Goal: Transaction & Acquisition: Purchase product/service

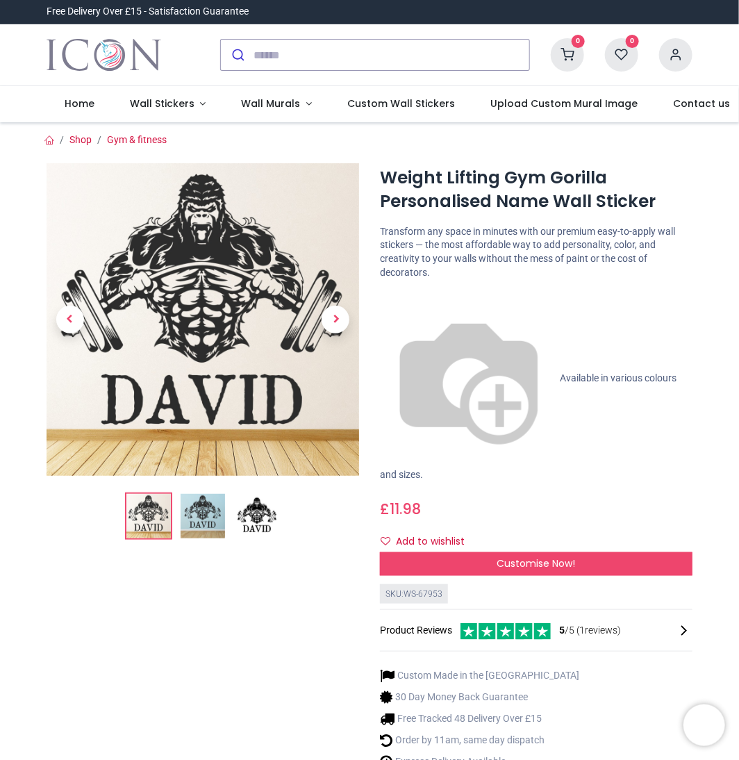
click at [397, 299] on p "Available in various colours and sizes." at bounding box center [536, 386] width 313 height 192
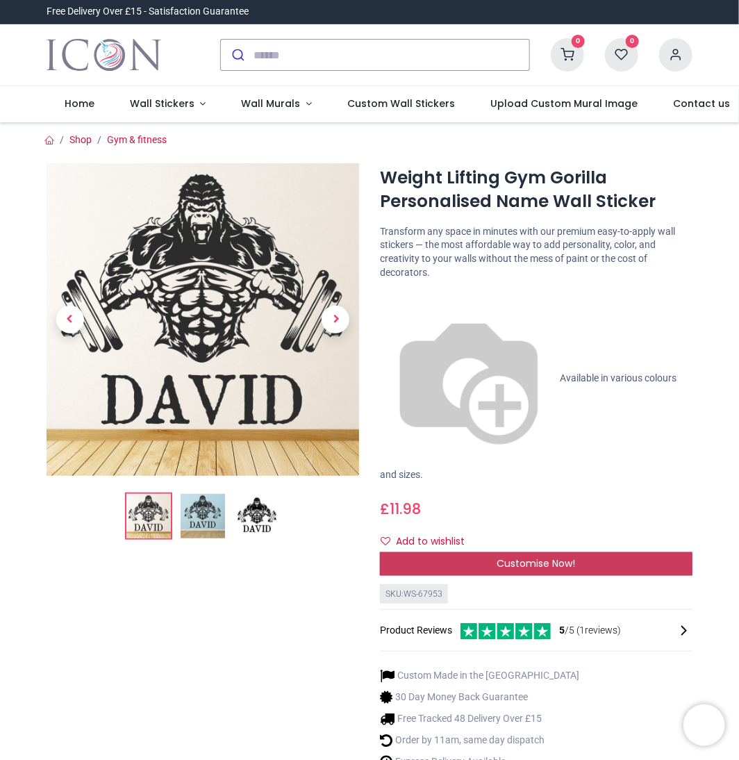
click at [472, 552] on div "Customise Now!" at bounding box center [536, 564] width 313 height 24
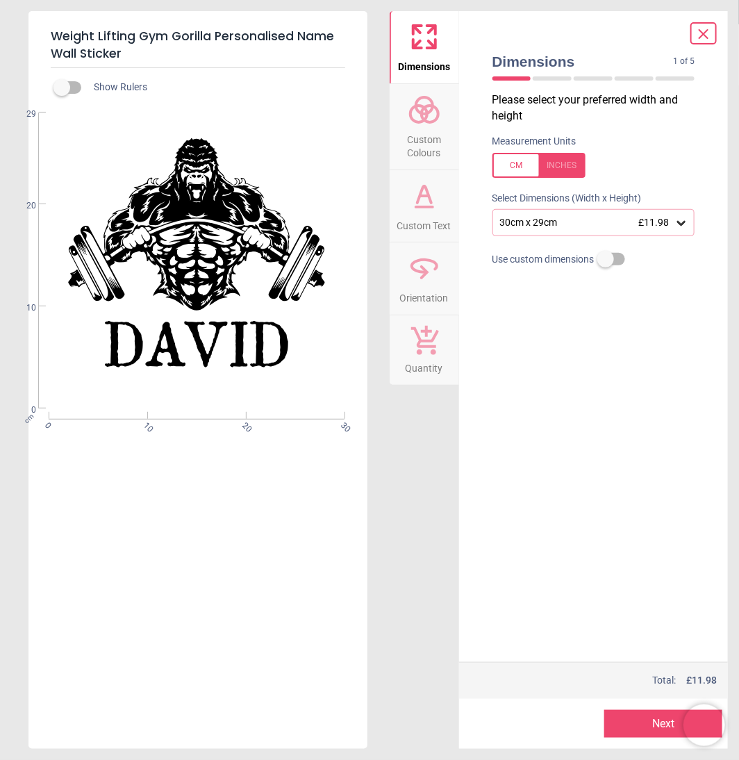
click at [559, 324] on div "Please select your preferred width and height Measurement Units Select Dimensio…" at bounding box center [594, 377] width 225 height 570
click at [417, 115] on icon at bounding box center [424, 109] width 33 height 33
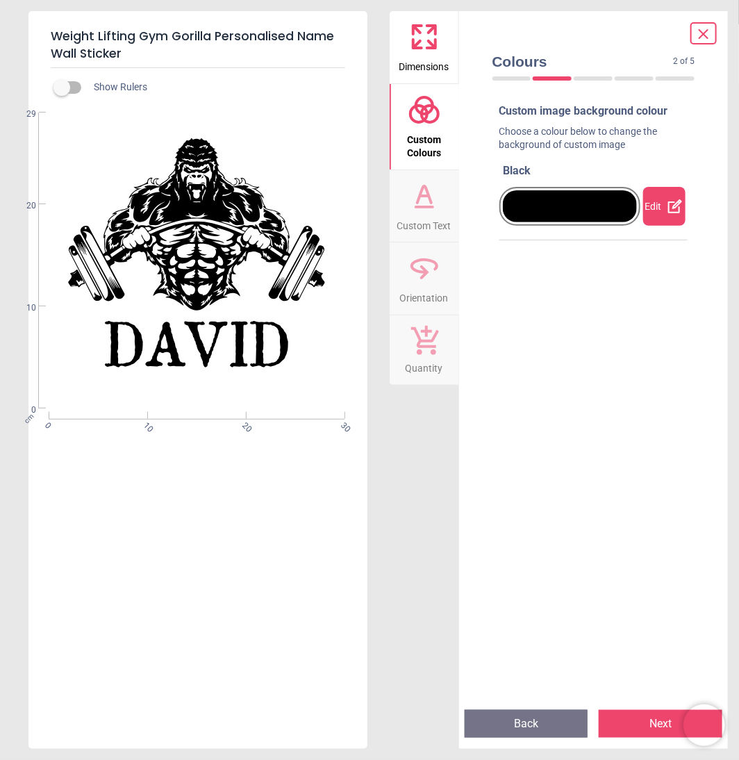
click at [595, 206] on div at bounding box center [570, 206] width 135 height 32
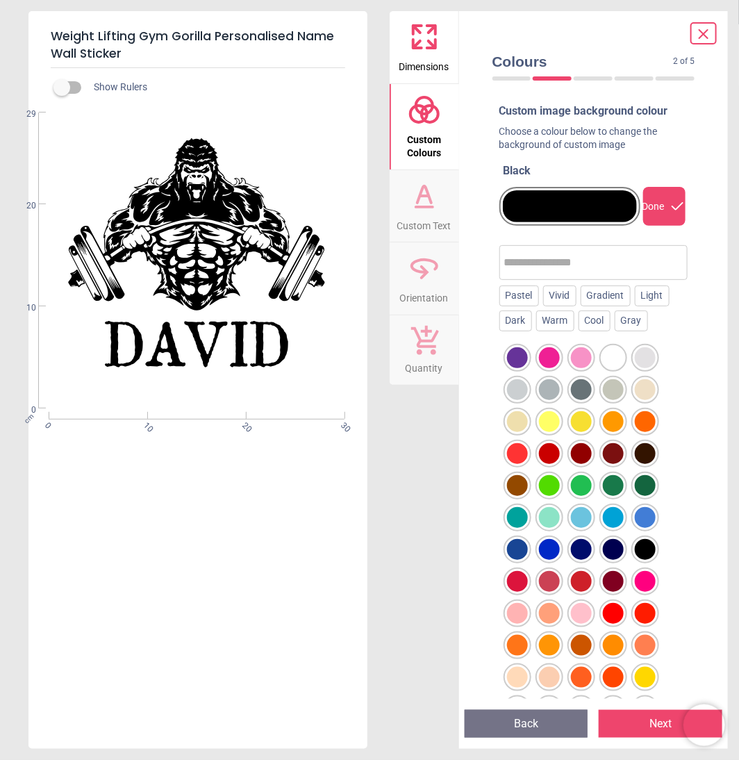
click at [617, 359] on div at bounding box center [613, 357] width 21 height 21
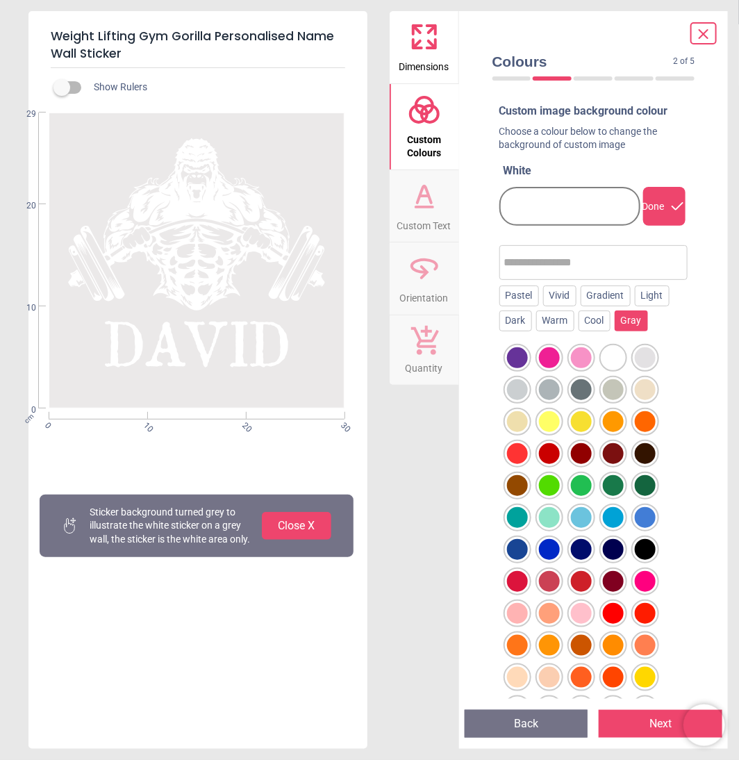
click at [633, 318] on div "Gray" at bounding box center [631, 321] width 33 height 21
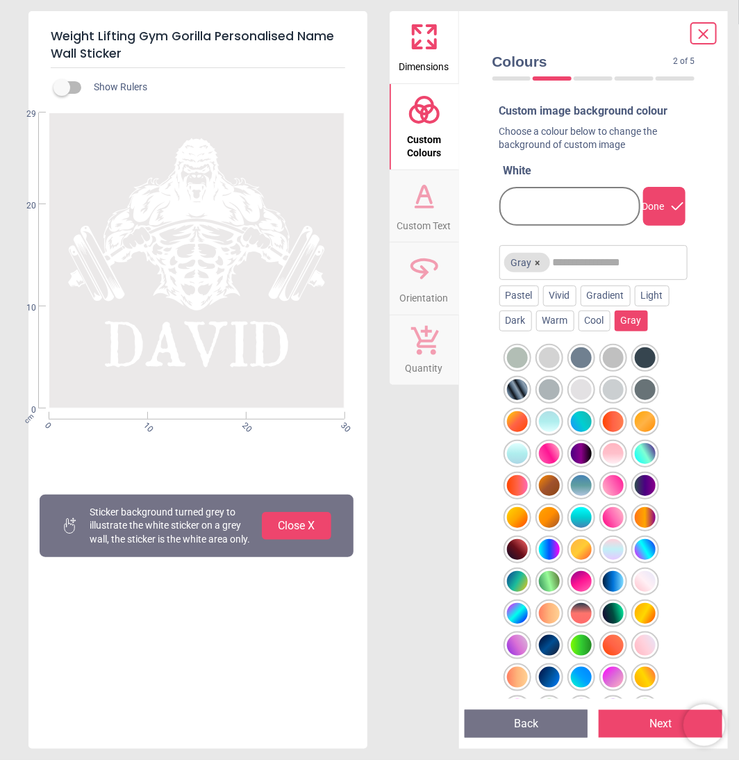
click at [610, 352] on div at bounding box center [613, 357] width 21 height 21
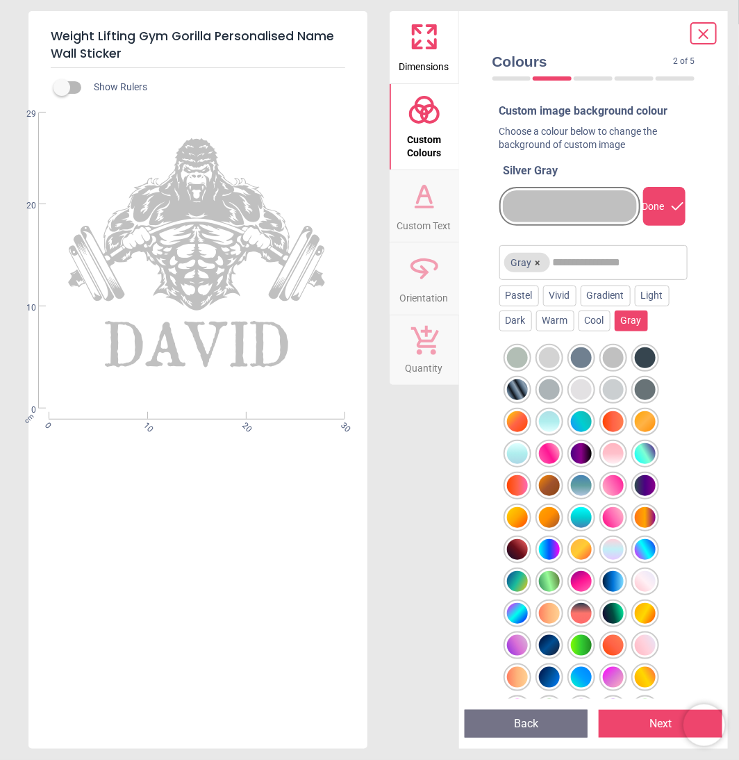
click at [546, 352] on div at bounding box center [549, 357] width 21 height 21
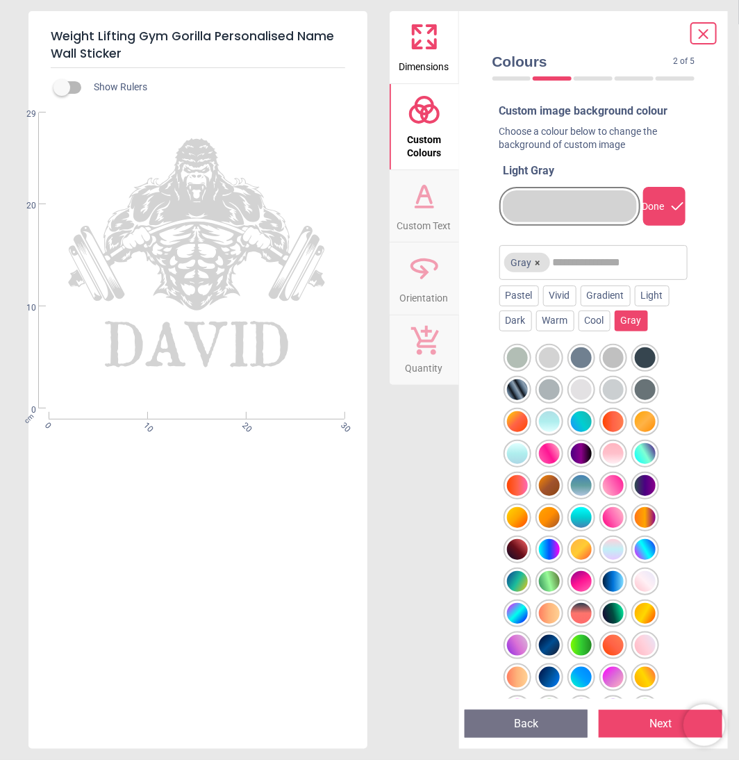
click at [648, 359] on div at bounding box center [645, 357] width 21 height 21
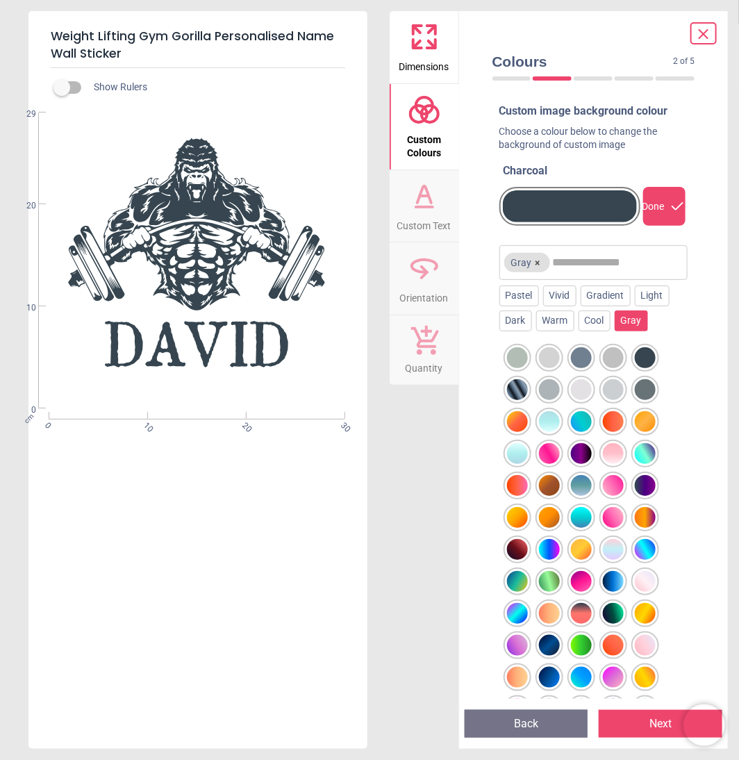
click at [646, 392] on div at bounding box center [645, 389] width 21 height 21
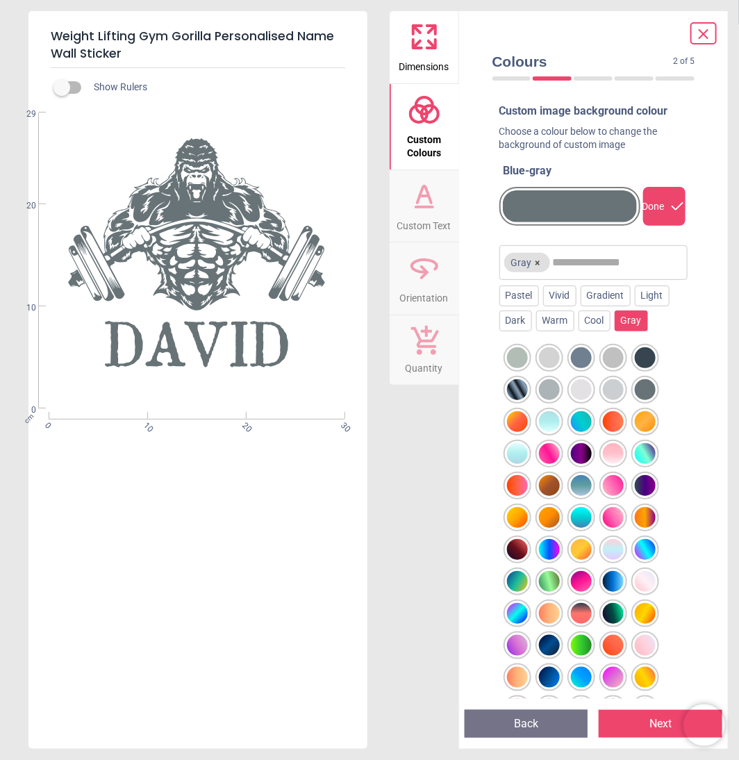
click at [546, 358] on div at bounding box center [549, 357] width 21 height 21
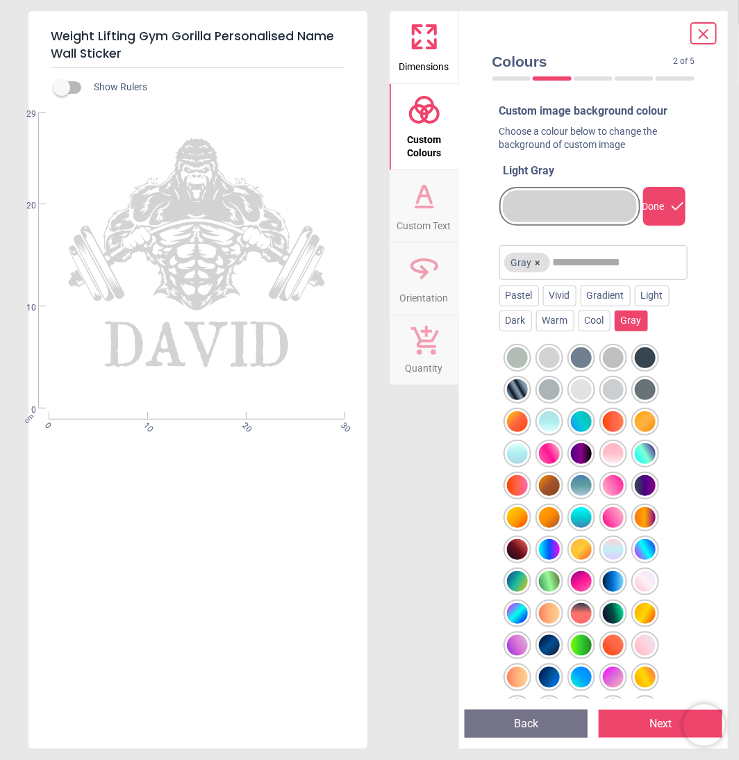
click at [644, 360] on div at bounding box center [645, 357] width 21 height 21
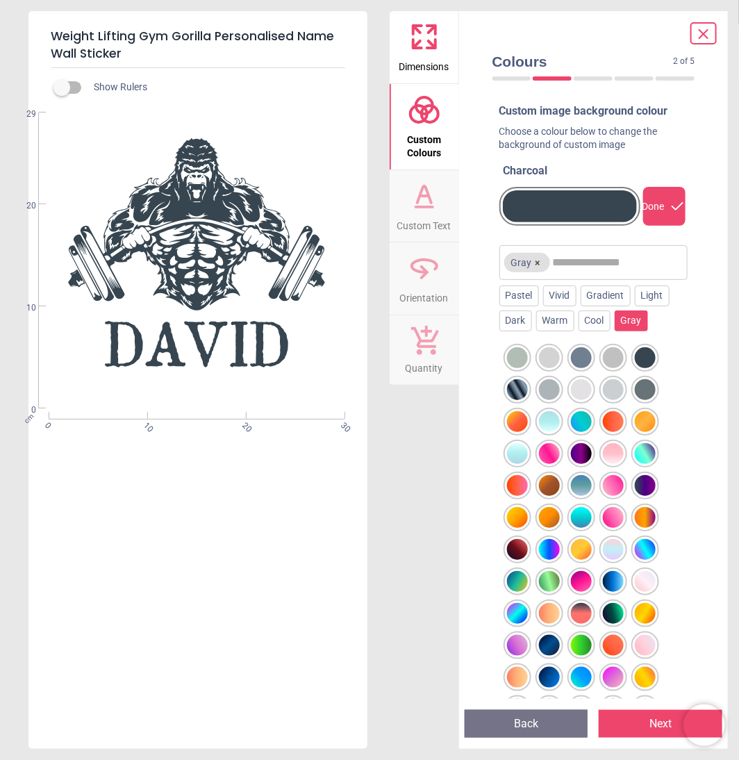
click at [645, 388] on div at bounding box center [645, 389] width 21 height 21
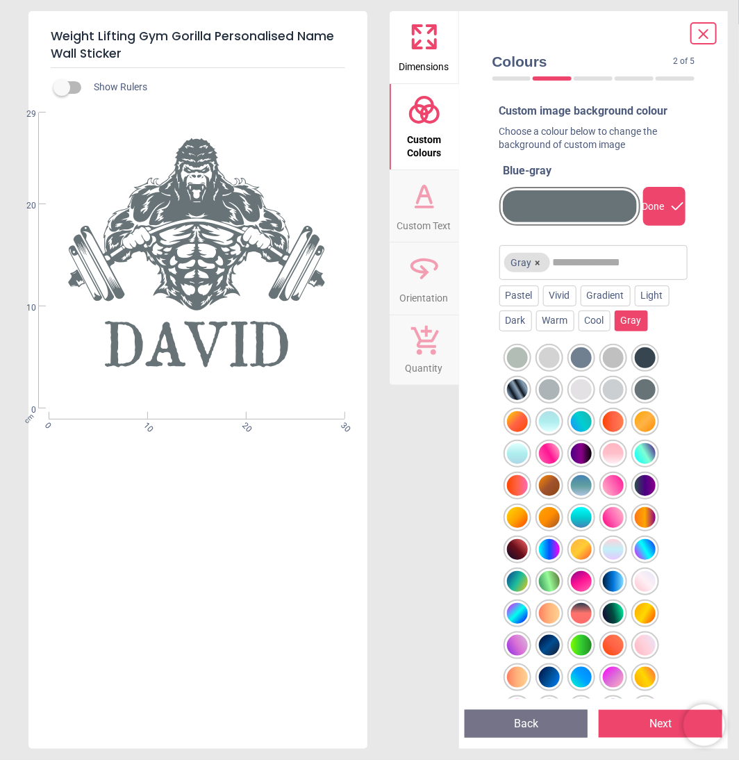
click at [577, 386] on div at bounding box center [581, 389] width 21 height 21
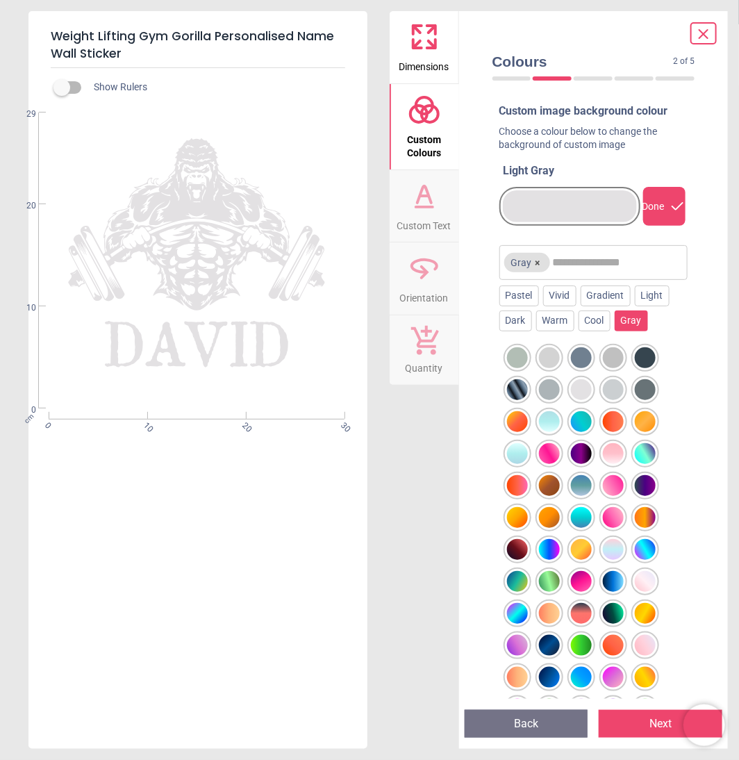
click at [518, 363] on div at bounding box center [517, 357] width 21 height 21
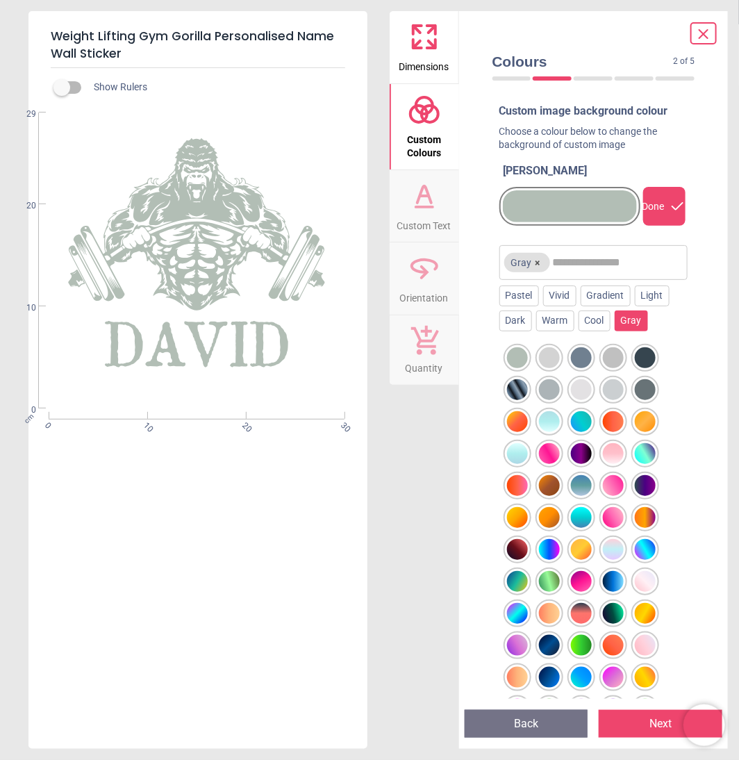
click at [543, 359] on div at bounding box center [549, 357] width 21 height 21
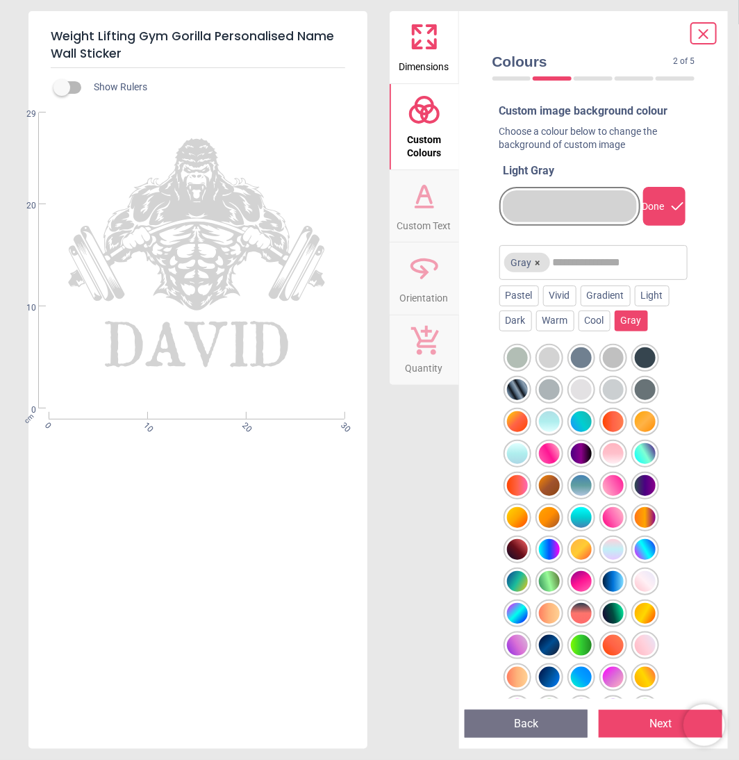
click at [421, 209] on icon at bounding box center [424, 195] width 33 height 33
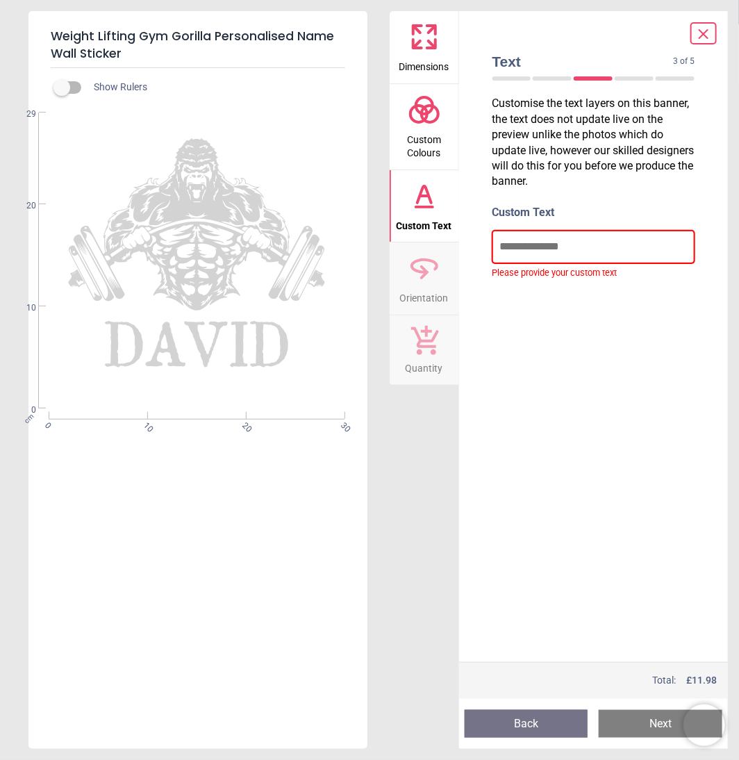
click at [536, 248] on input "text" at bounding box center [594, 247] width 203 height 32
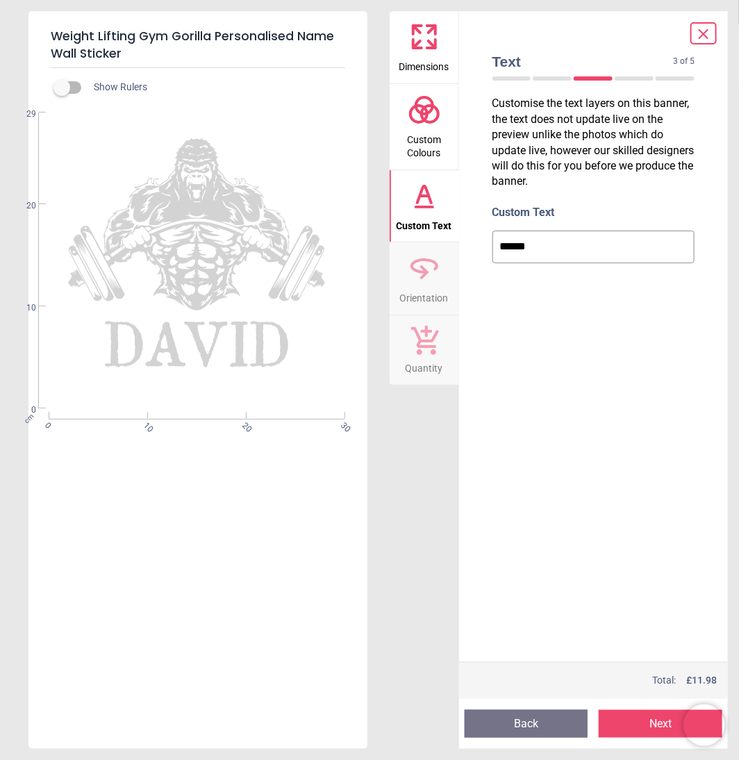
type input "******"
click at [568, 373] on div "Customise the text layers on this banner, the text does not update live on the …" at bounding box center [594, 377] width 225 height 570
click at [401, 209] on button "Custom Text" at bounding box center [424, 206] width 69 height 72
click at [420, 269] on icon at bounding box center [424, 268] width 33 height 33
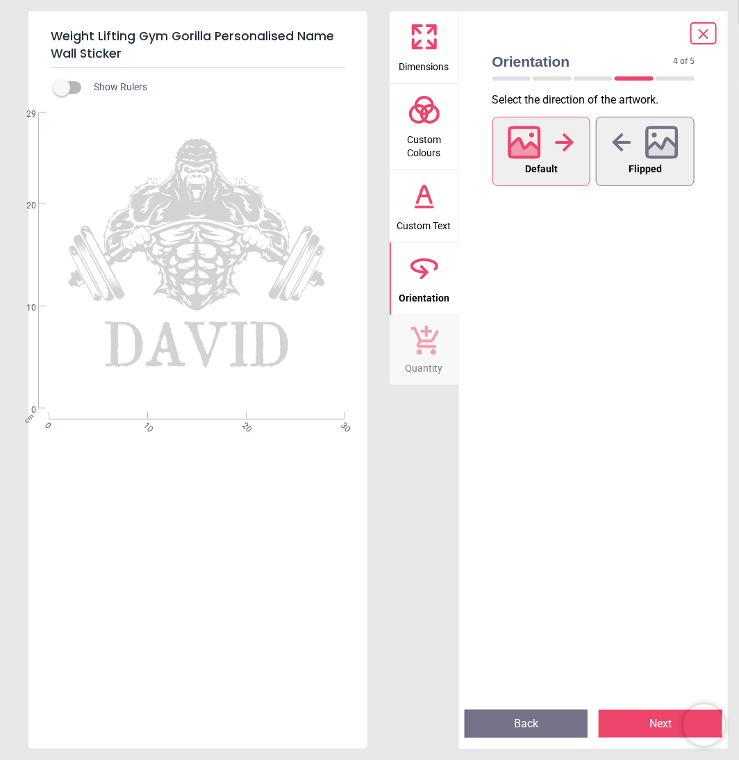
click at [418, 235] on button "Custom Text" at bounding box center [424, 206] width 69 height 72
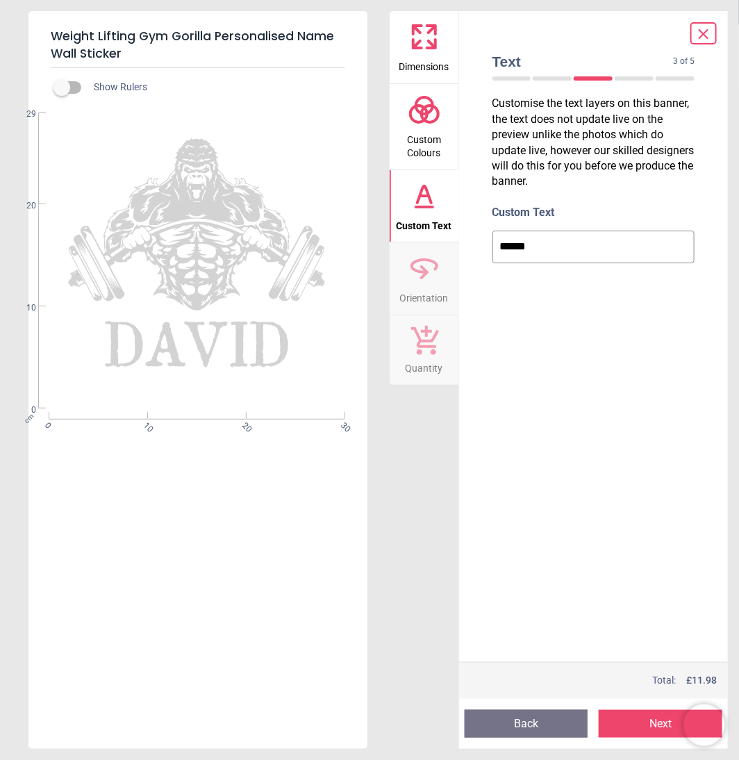
click at [417, 223] on span "Custom Text" at bounding box center [425, 223] width 56 height 21
click at [410, 163] on button "Custom Colours" at bounding box center [424, 126] width 69 height 85
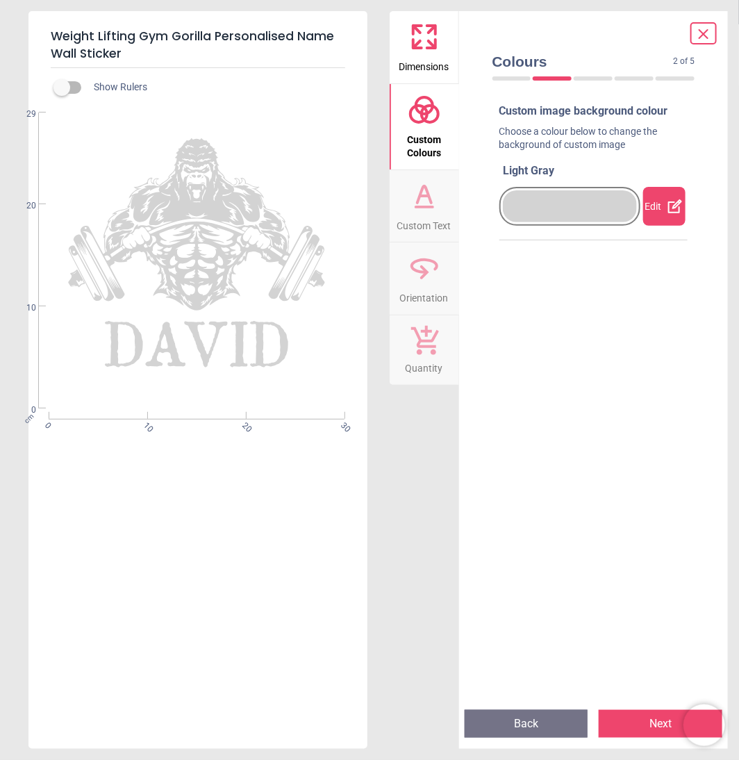
drag, startPoint x: 564, startPoint y: 217, endPoint x: 612, endPoint y: 213, distance: 48.1
click at [568, 217] on div at bounding box center [570, 206] width 135 height 32
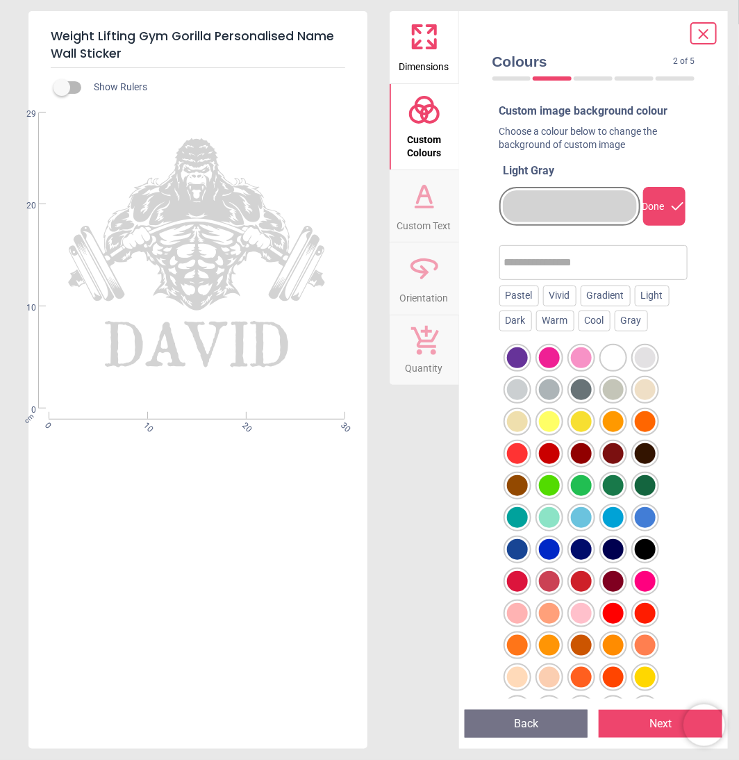
click at [607, 367] on div at bounding box center [613, 357] width 21 height 21
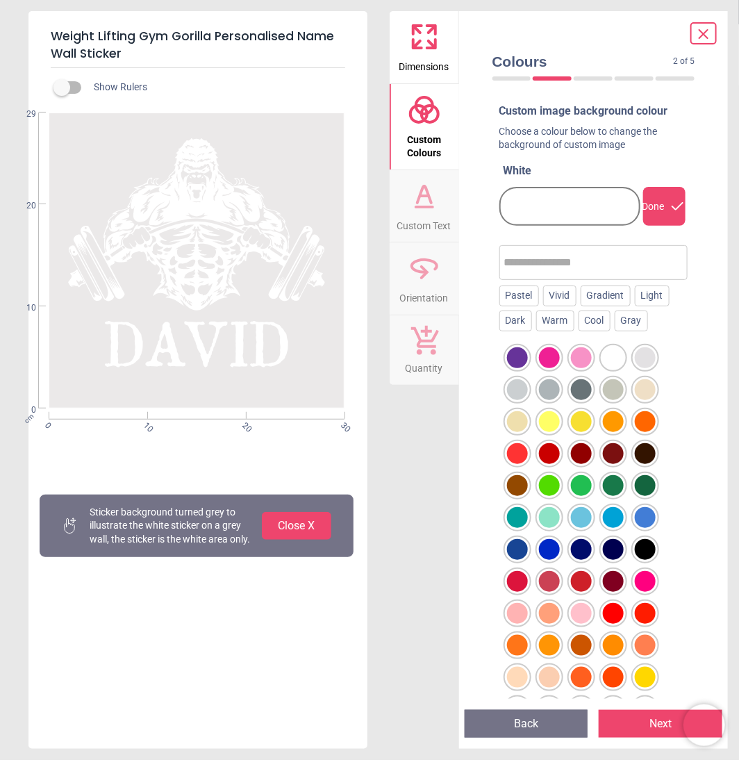
click at [641, 449] on div at bounding box center [645, 453] width 21 height 21
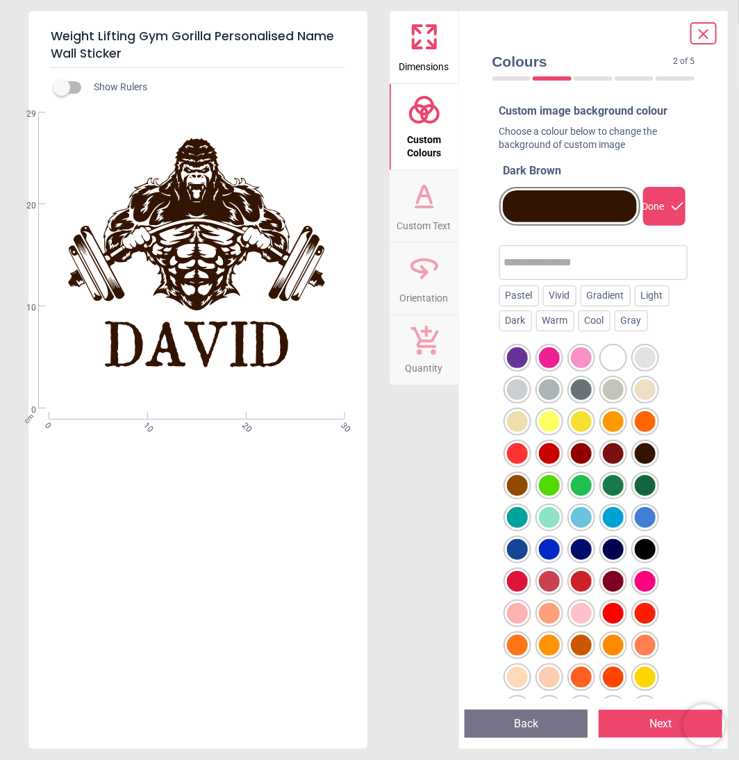
click at [575, 547] on div at bounding box center [581, 549] width 21 height 21
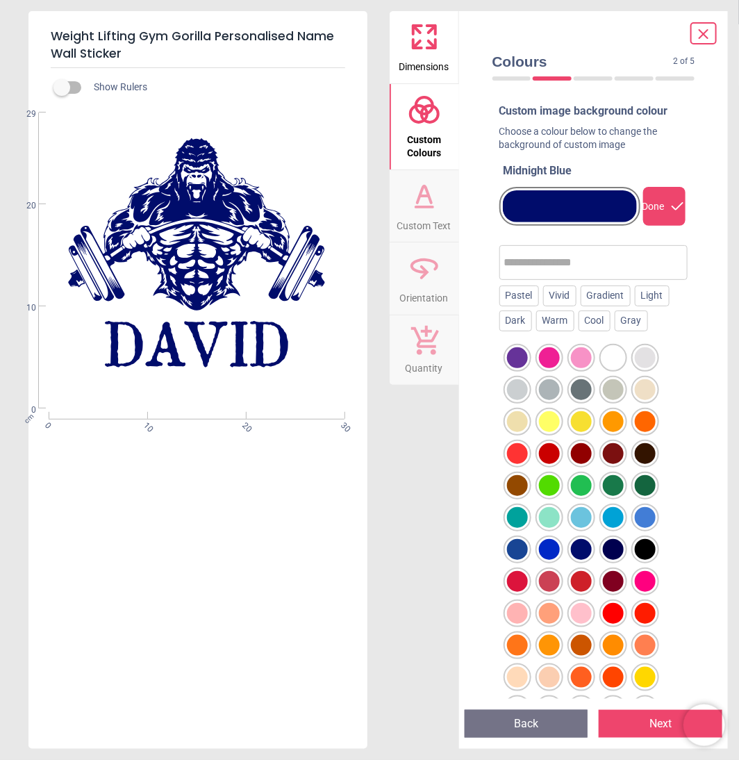
click at [616, 551] on div at bounding box center [613, 549] width 21 height 21
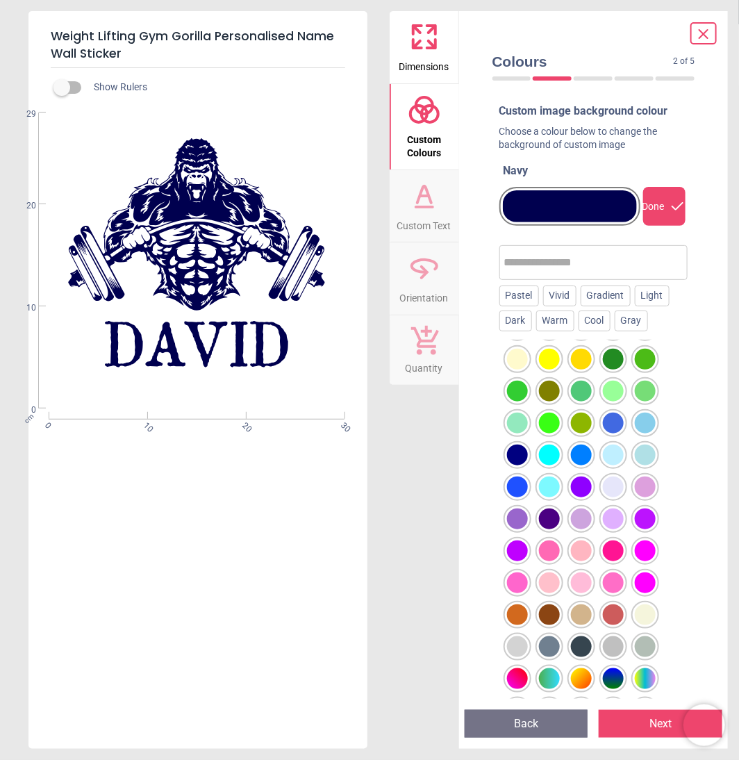
scroll to position [386, 0]
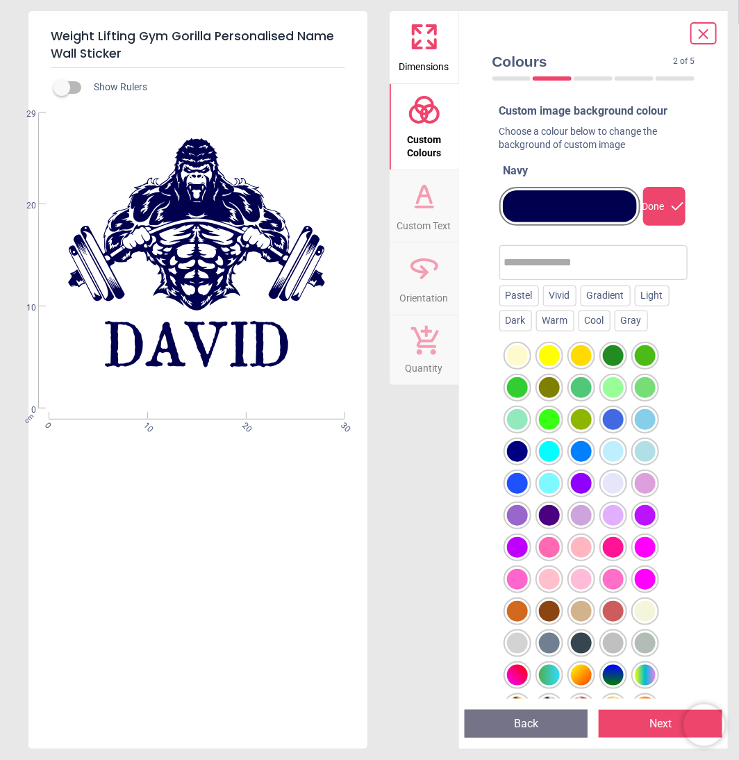
click at [551, 514] on div at bounding box center [549, 515] width 21 height 21
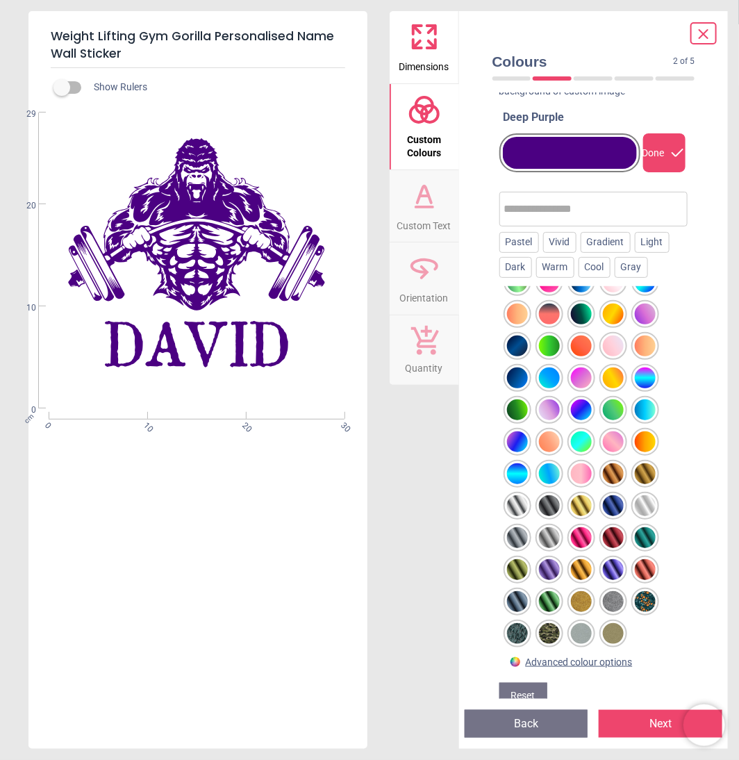
scroll to position [77, 0]
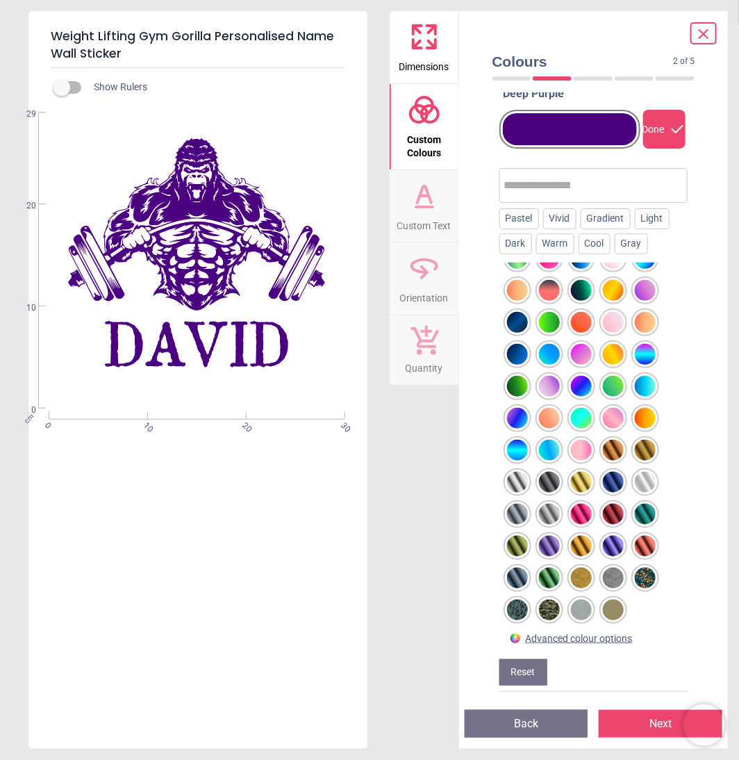
click at [582, 512] on div at bounding box center [581, 514] width 21 height 21
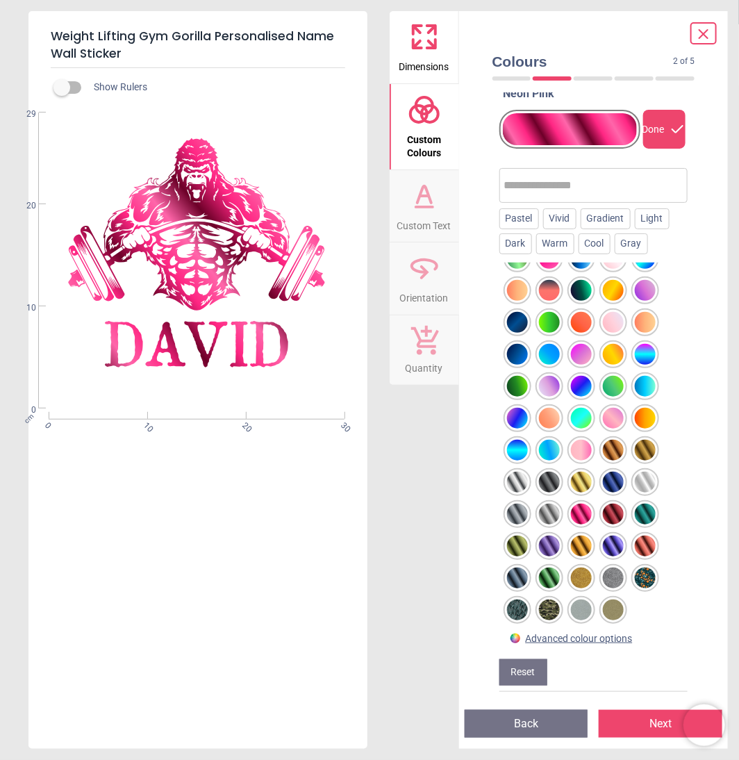
click at [543, 511] on div at bounding box center [549, 514] width 21 height 21
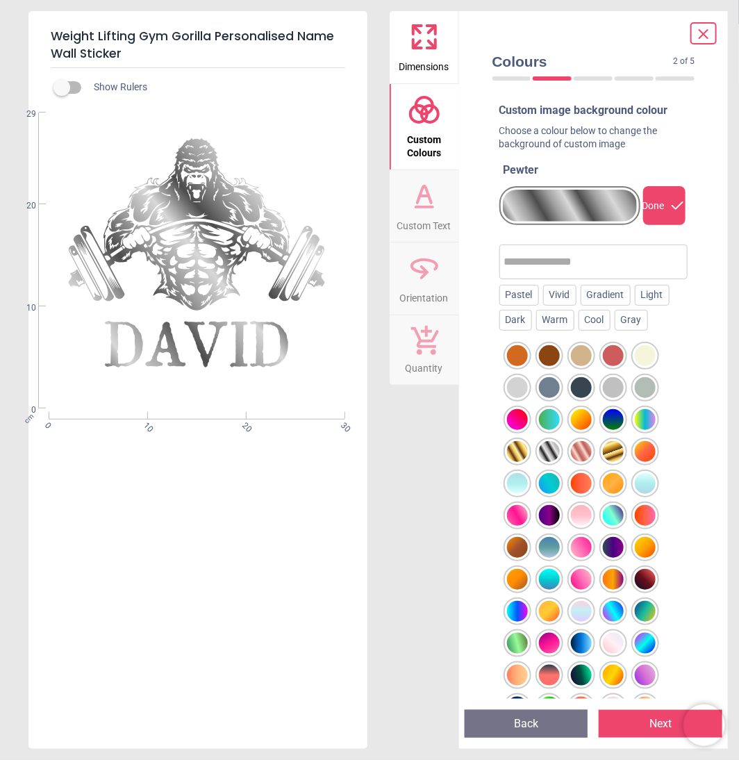
scroll to position [0, 0]
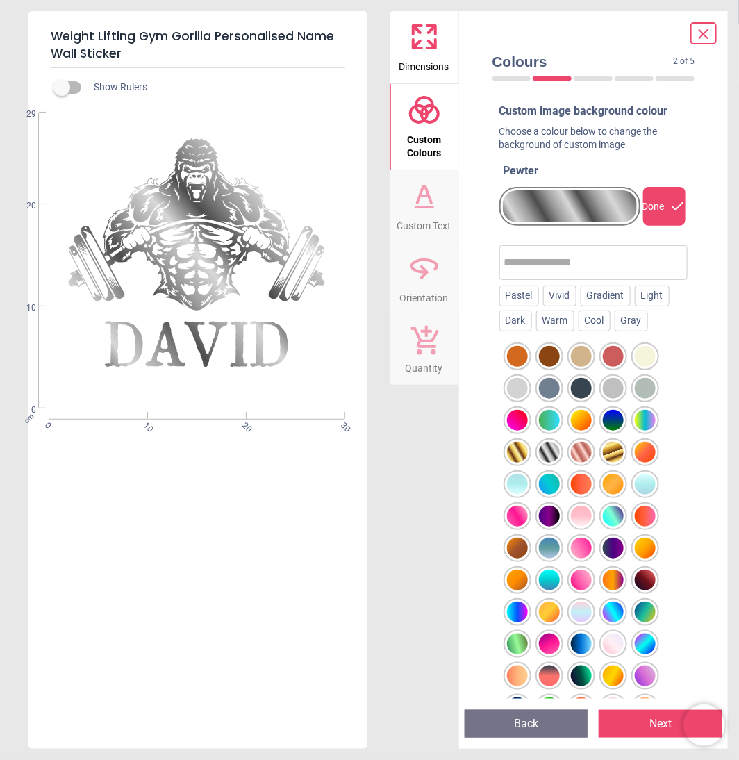
click at [609, 609] on div at bounding box center [613, 612] width 21 height 21
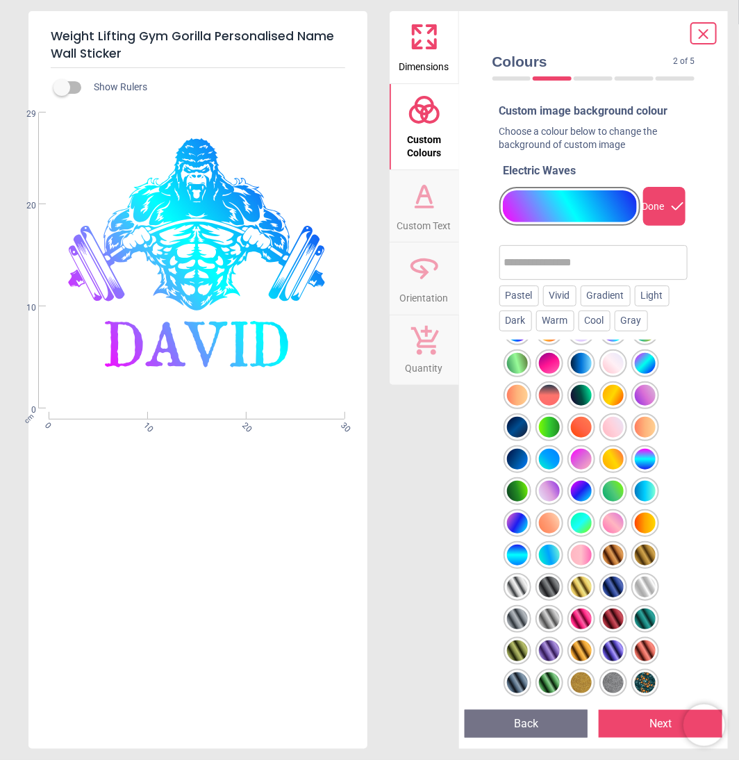
scroll to position [949, 0]
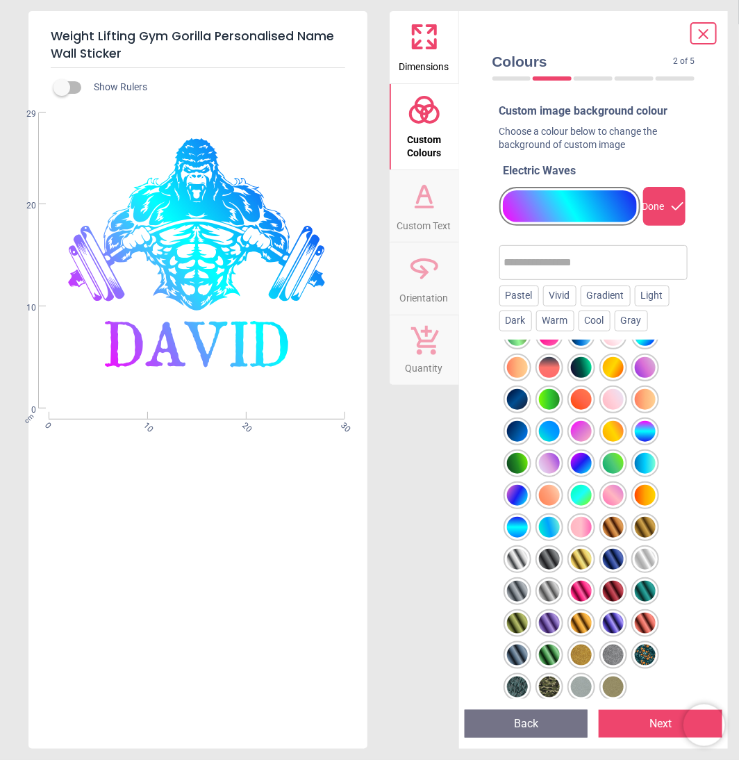
click at [546, 552] on div at bounding box center [549, 559] width 21 height 21
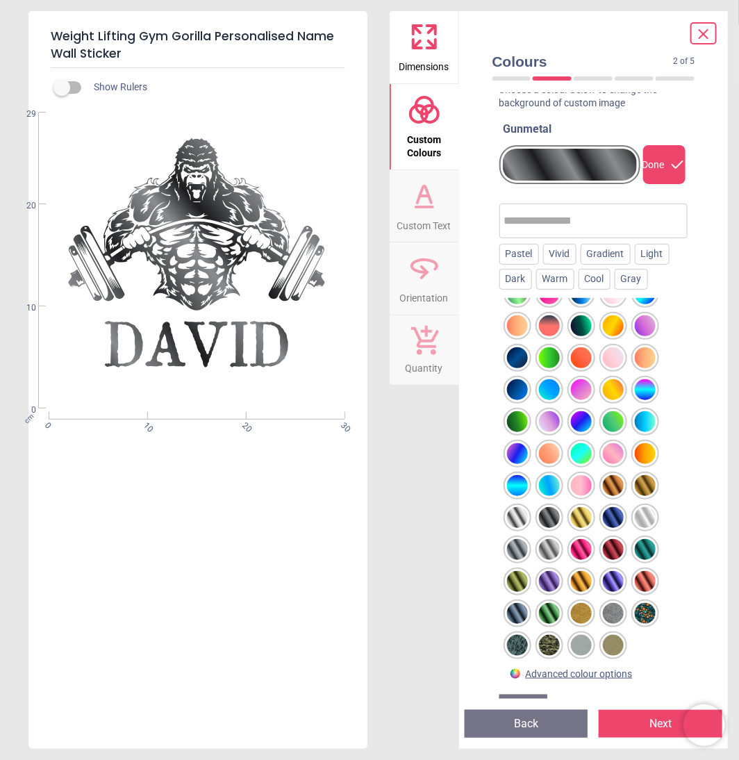
scroll to position [81, 0]
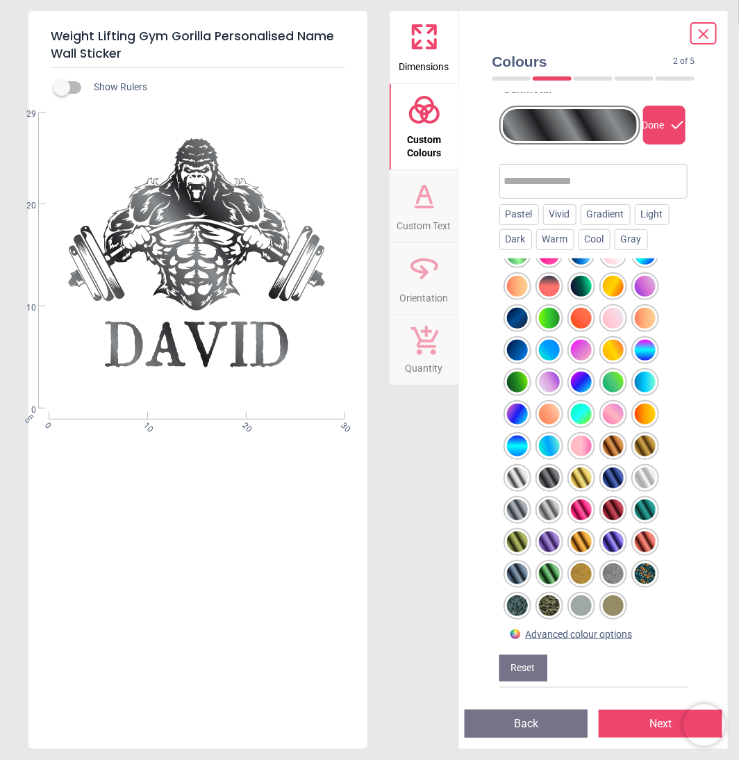
click at [603, 602] on div at bounding box center [613, 605] width 21 height 21
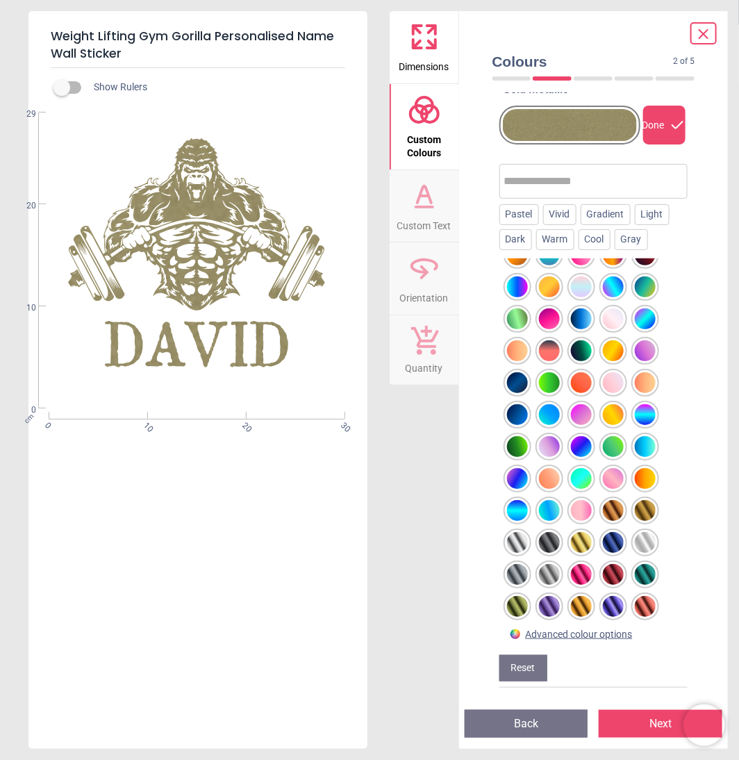
scroll to position [949, 0]
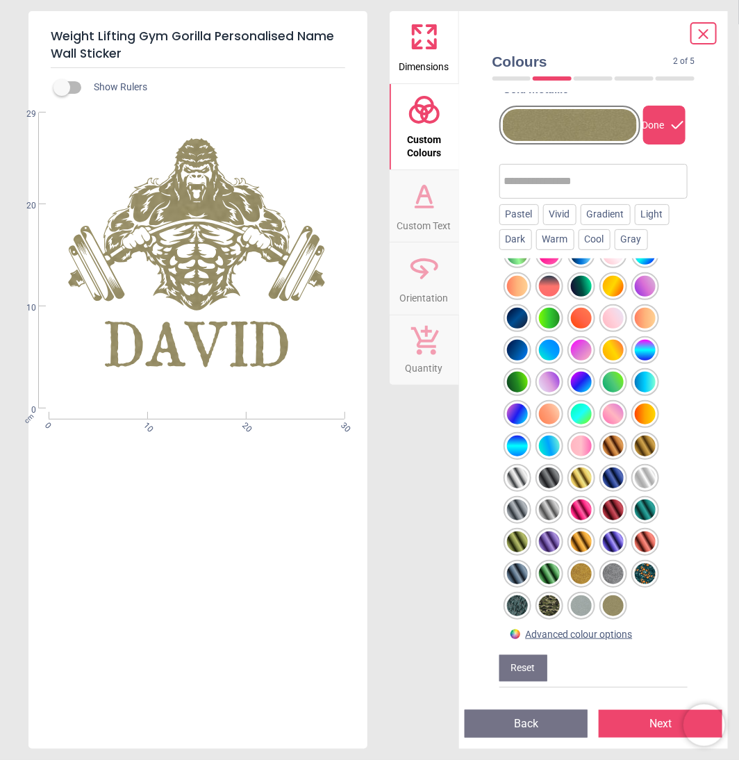
click at [615, 606] on div at bounding box center [613, 605] width 21 height 21
click at [580, 608] on div at bounding box center [581, 605] width 21 height 21
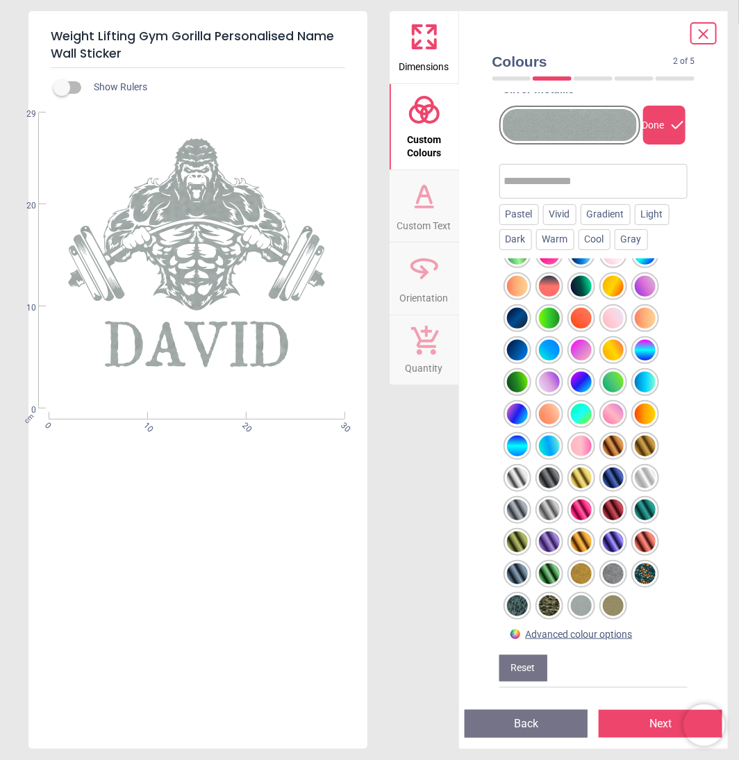
click at [543, 602] on div at bounding box center [549, 605] width 21 height 21
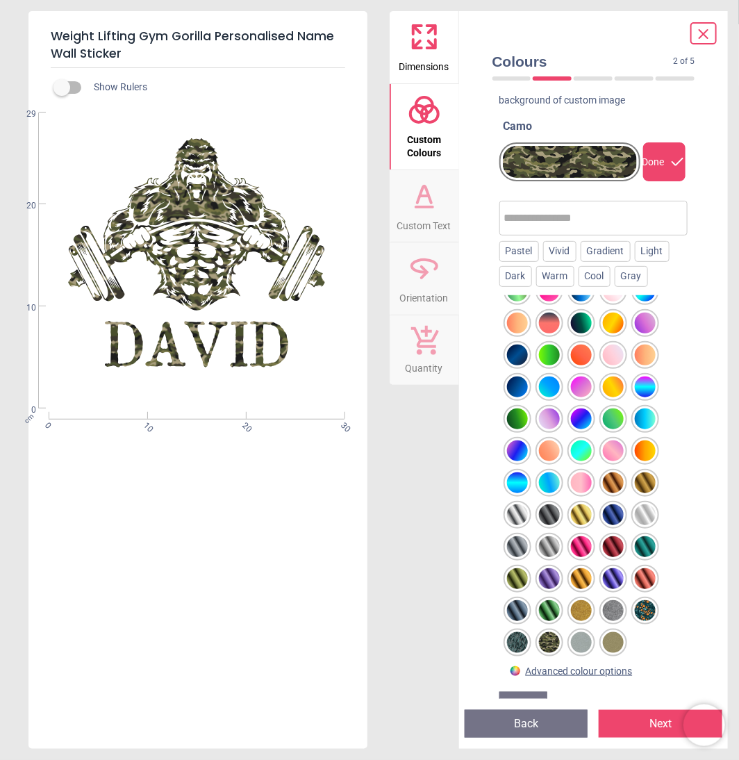
scroll to position [81, 0]
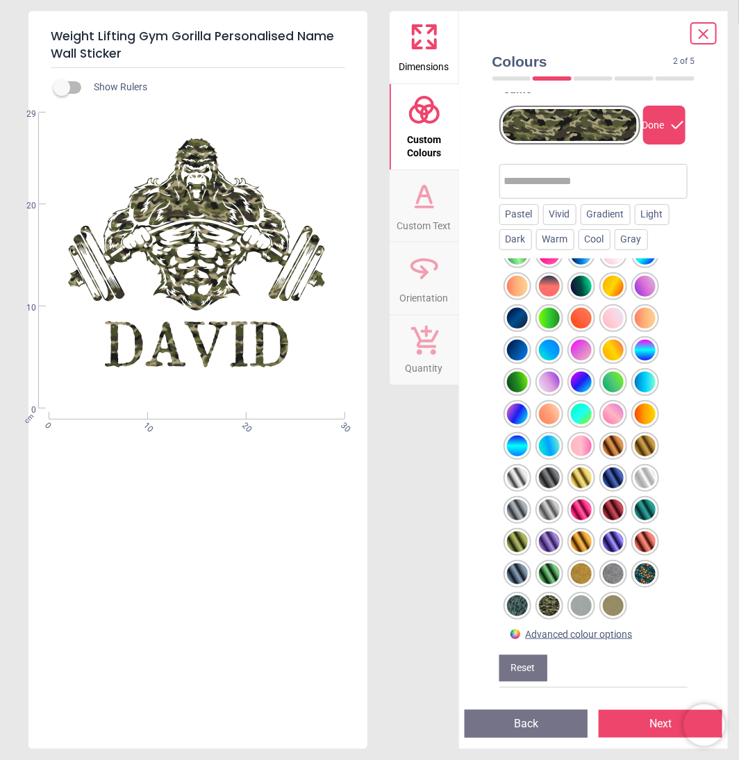
click at [516, 606] on div at bounding box center [517, 605] width 21 height 21
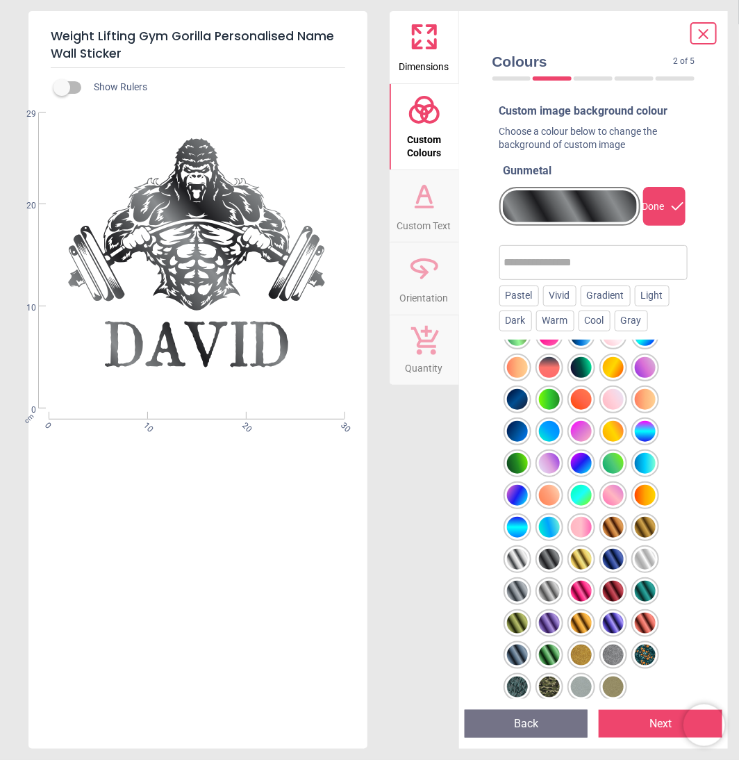
scroll to position [81, 0]
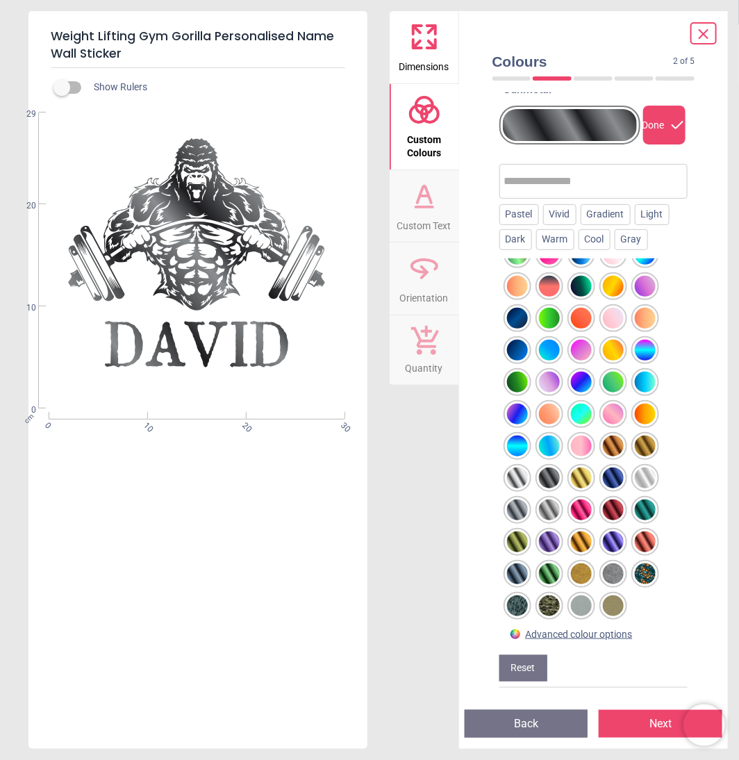
click at [508, 476] on div at bounding box center [517, 478] width 21 height 21
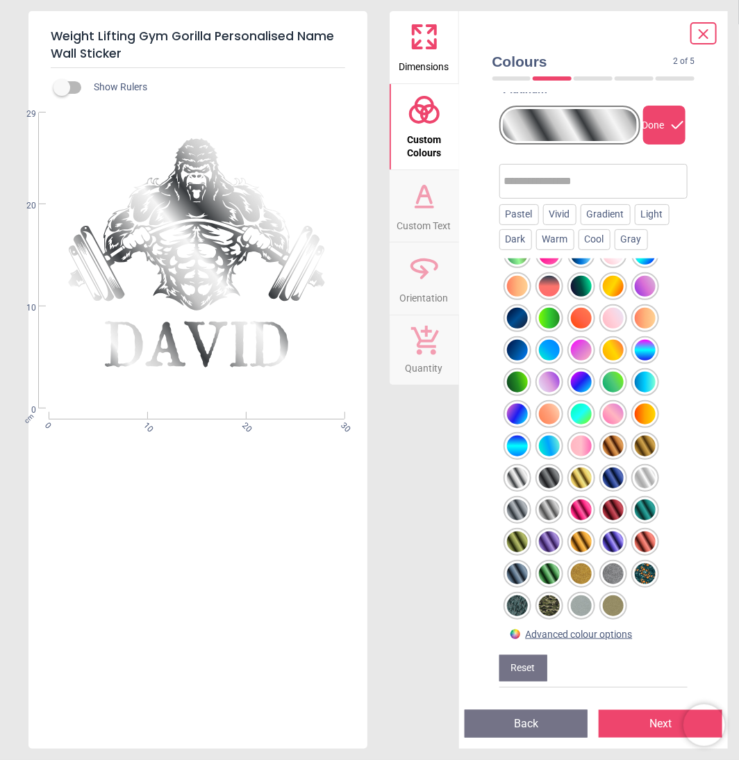
click at [550, 475] on div at bounding box center [549, 478] width 21 height 21
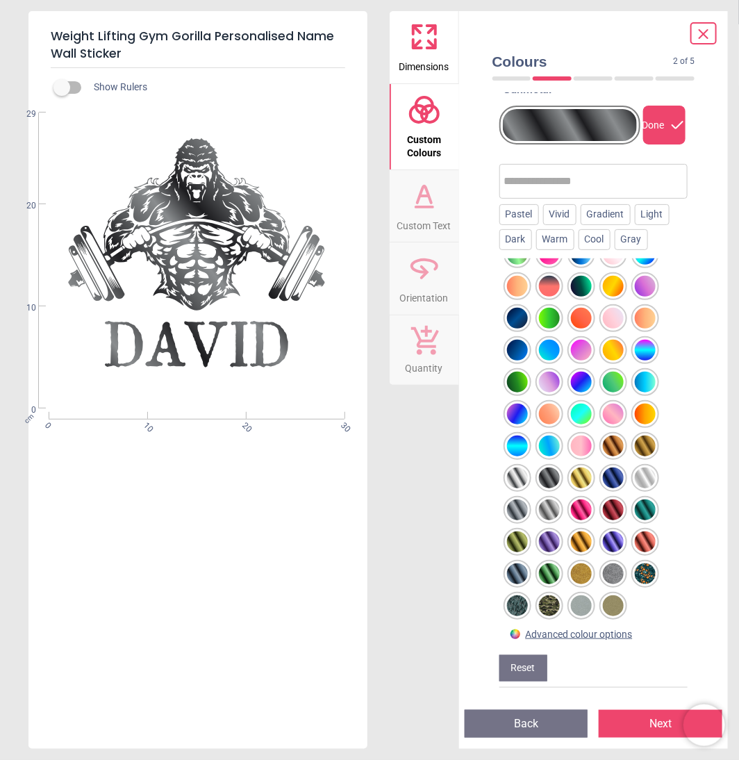
click at [585, 475] on div at bounding box center [581, 478] width 21 height 21
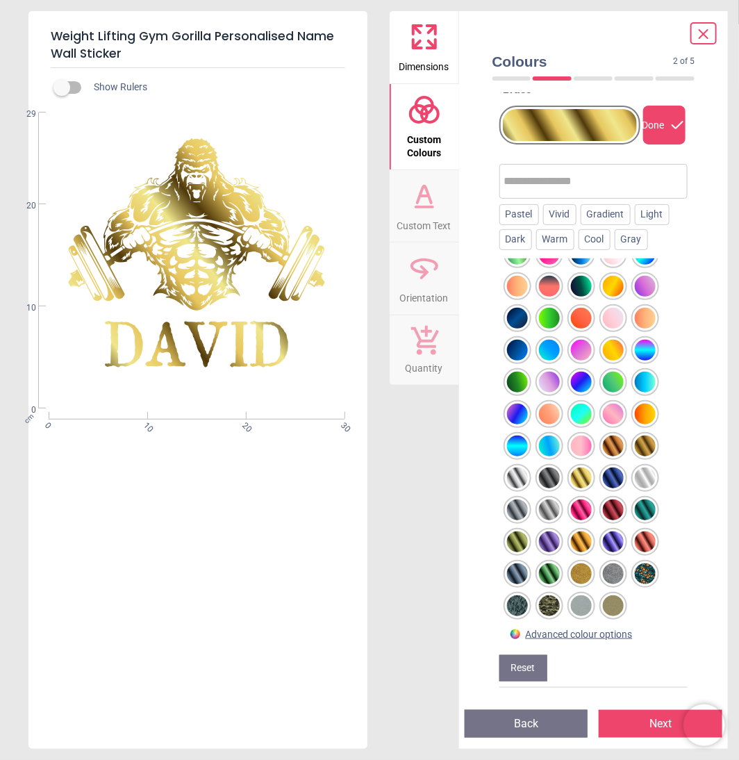
click at [609, 473] on div at bounding box center [613, 478] width 21 height 21
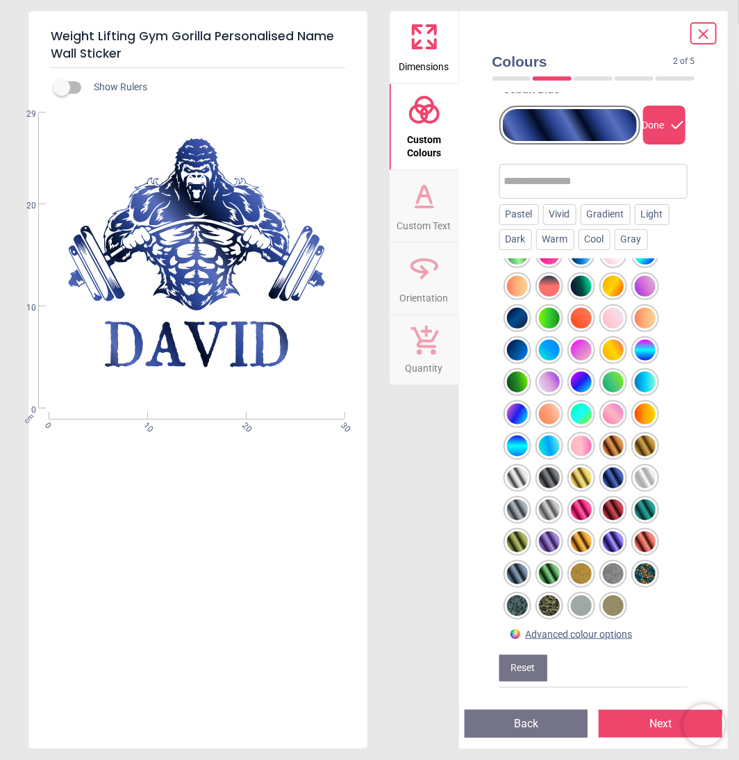
click at [550, 472] on div at bounding box center [549, 478] width 21 height 21
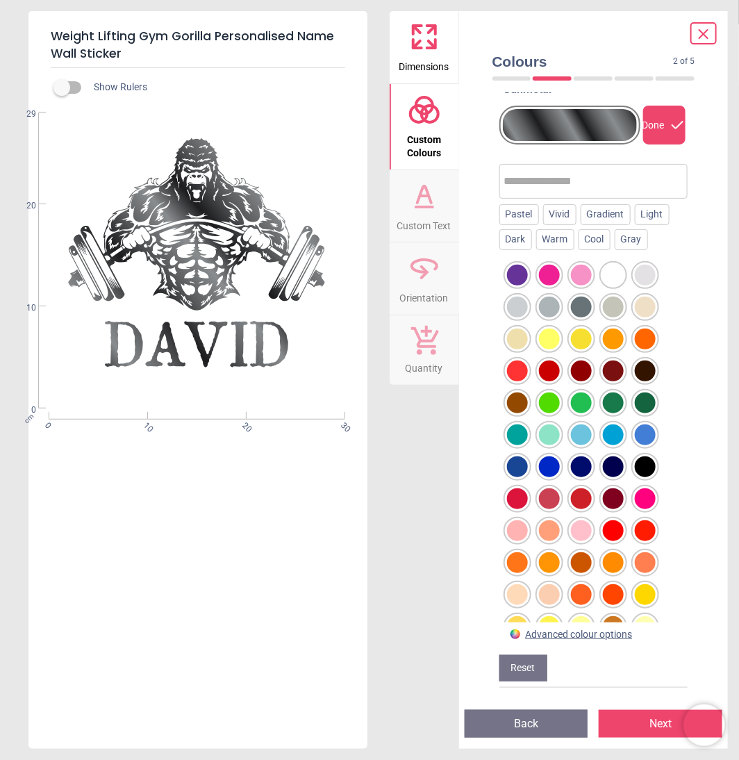
scroll to position [0, 0]
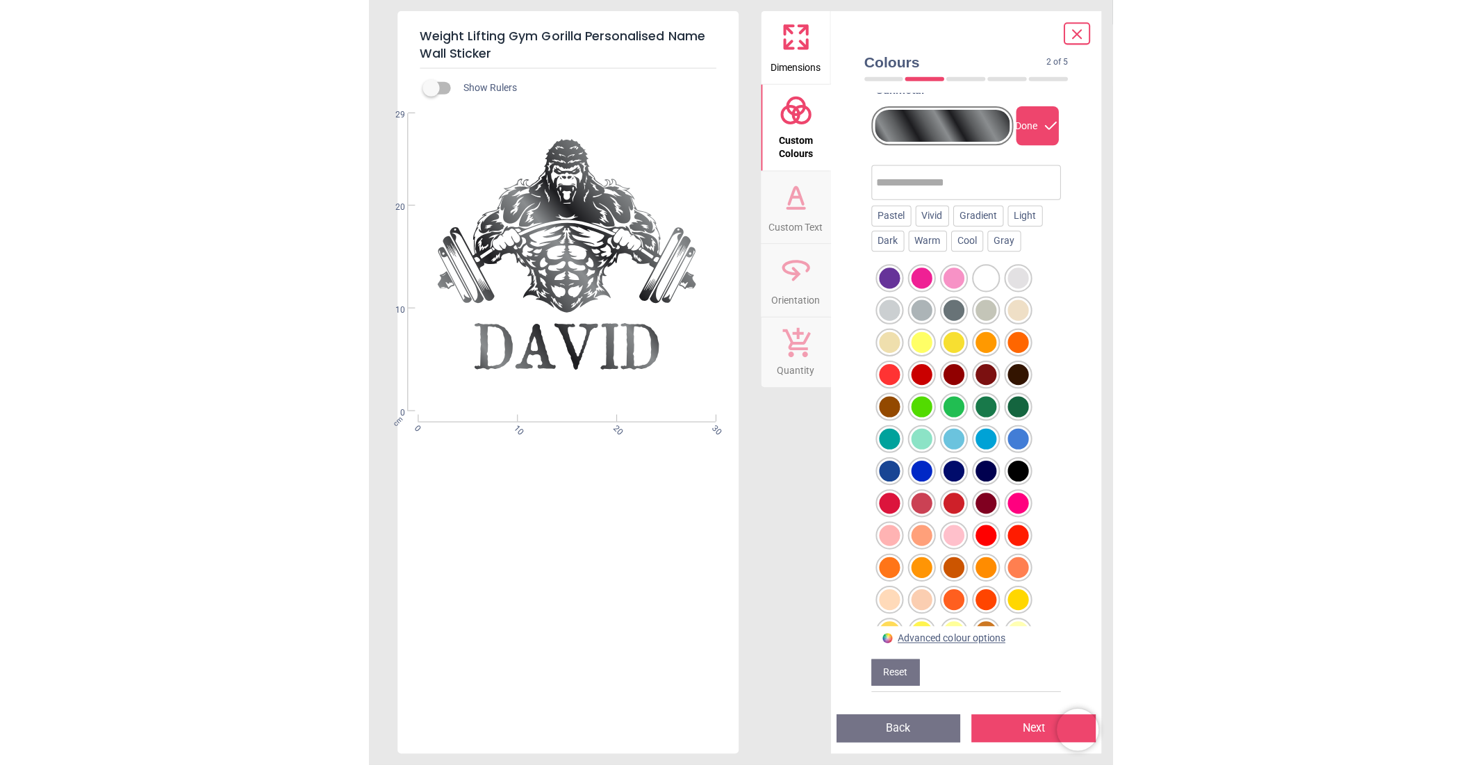
scroll to position [66, 0]
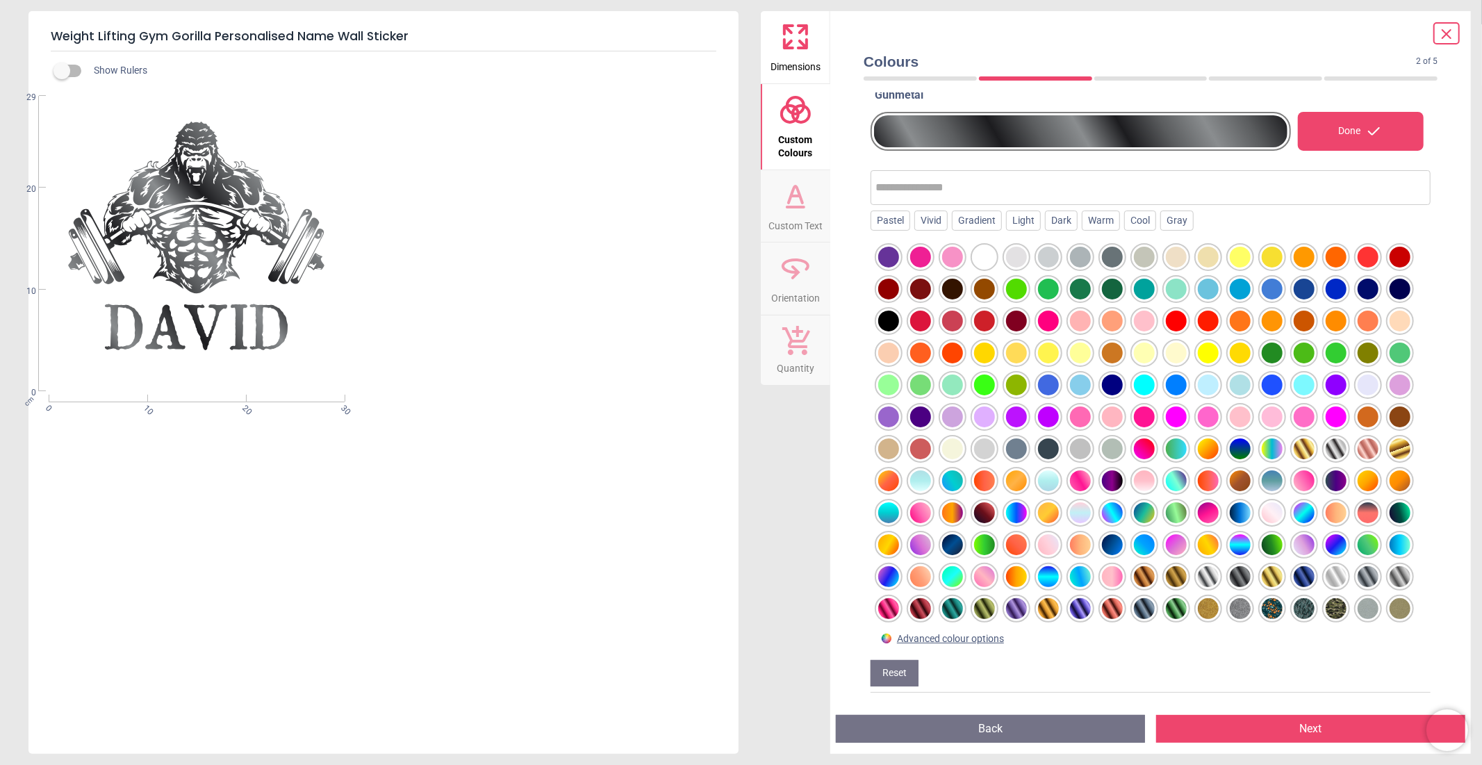
click at [739, 35] on icon at bounding box center [1446, 34] width 17 height 17
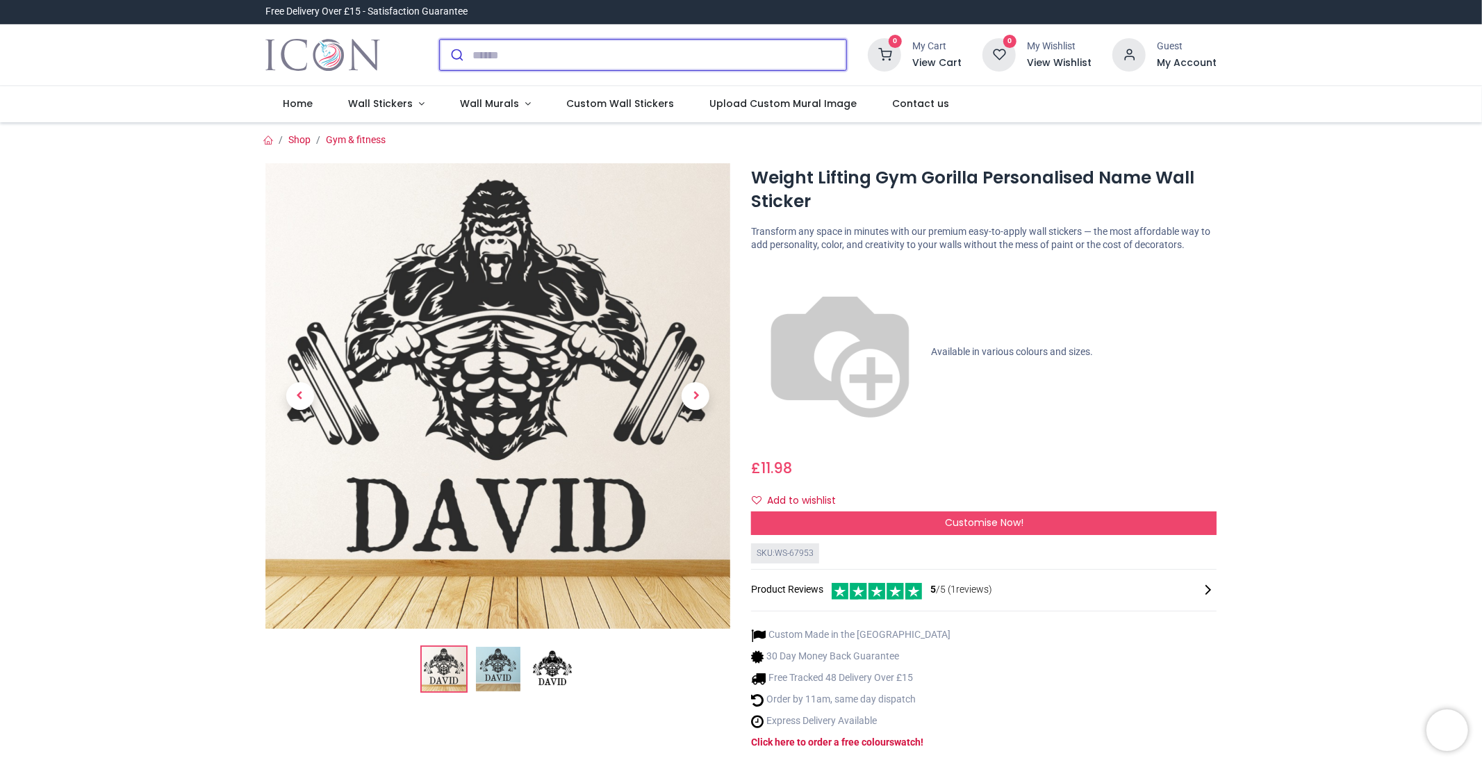
click at [506, 42] on input "search" at bounding box center [659, 55] width 374 height 31
click at [518, 101] on link "Wall Murals" at bounding box center [496, 104] width 106 height 36
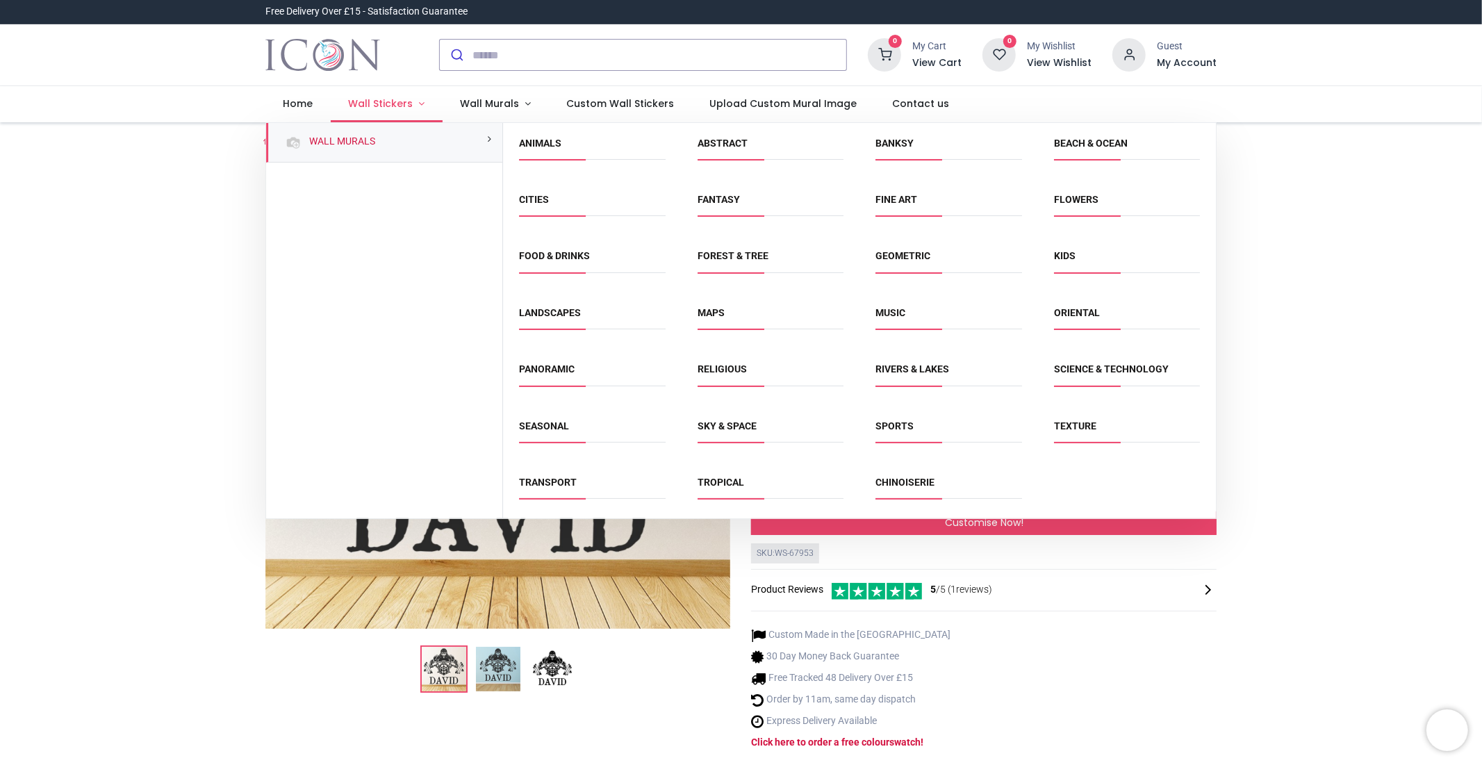
click at [384, 99] on span "Wall Stickers" at bounding box center [380, 104] width 65 height 14
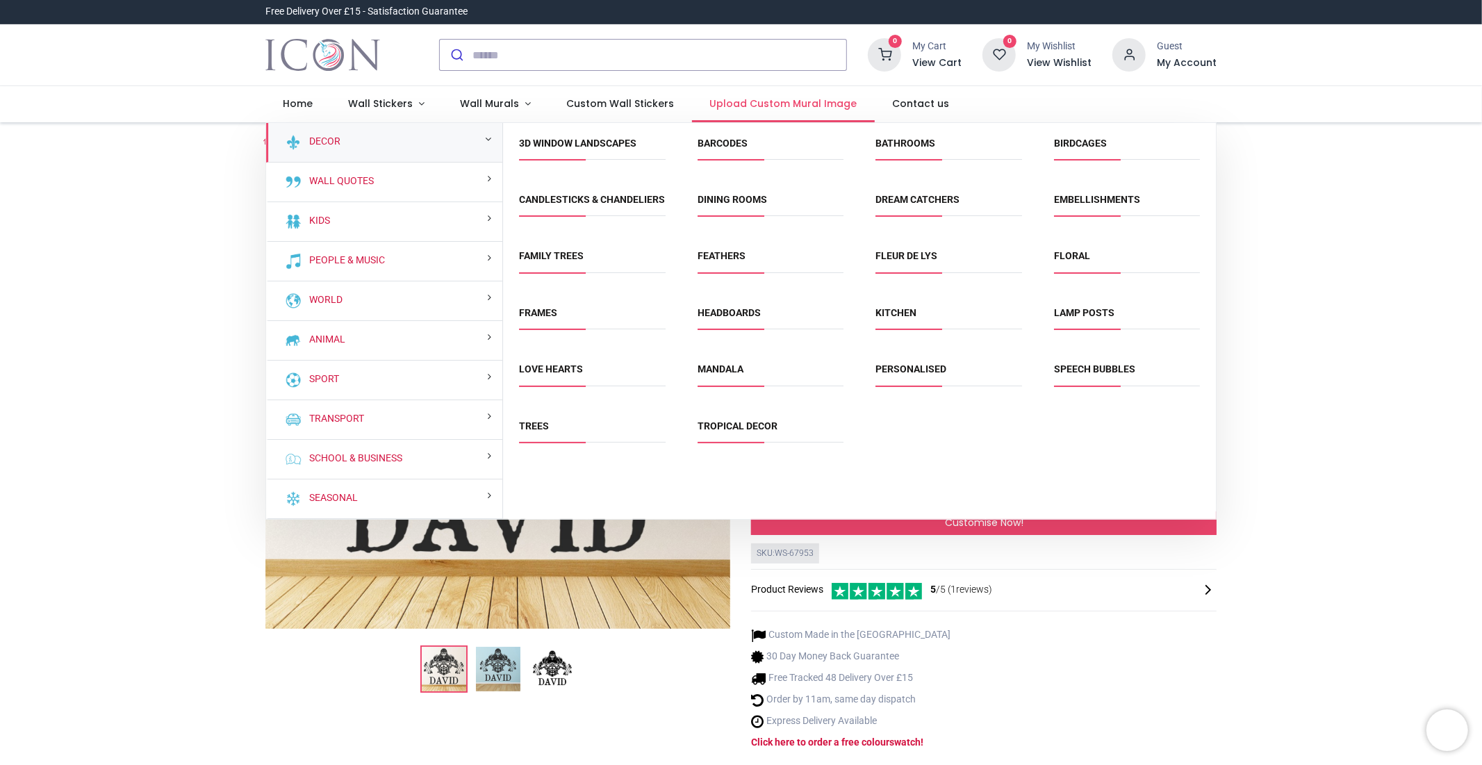
click at [732, 107] on span "Upload Custom Mural Image" at bounding box center [782, 104] width 147 height 14
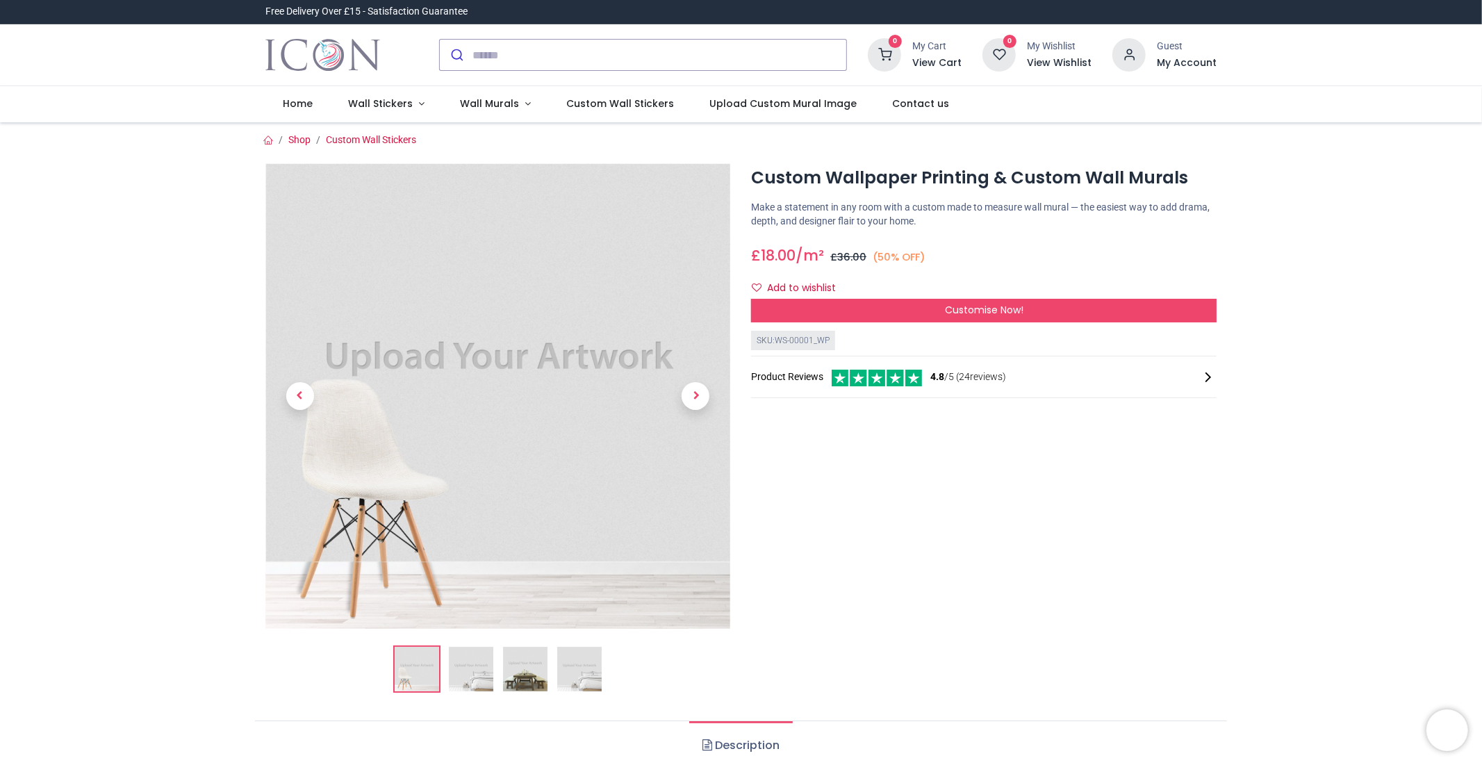
click at [595, 370] on img at bounding box center [498, 396] width 466 height 466
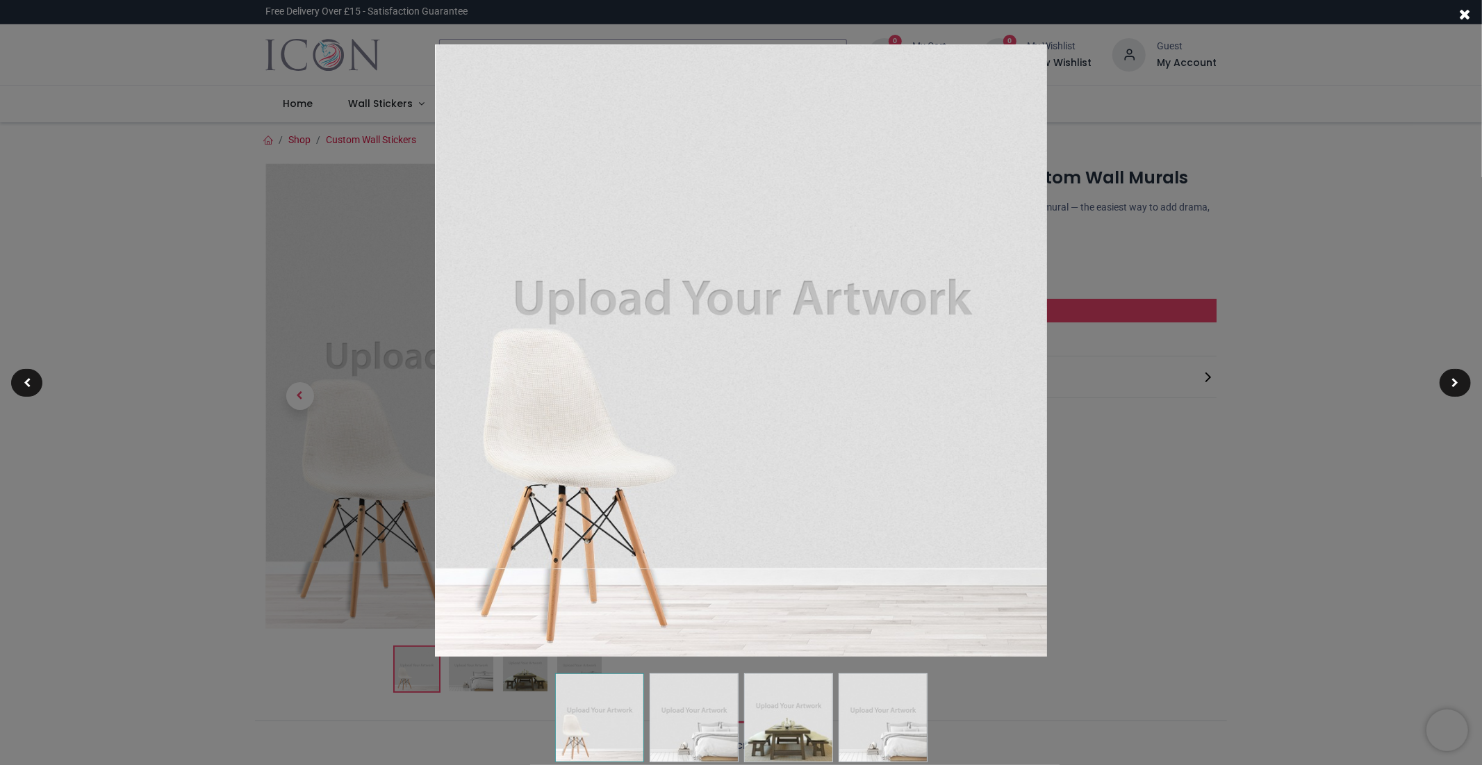
click at [1189, 215] on div at bounding box center [741, 382] width 1482 height 765
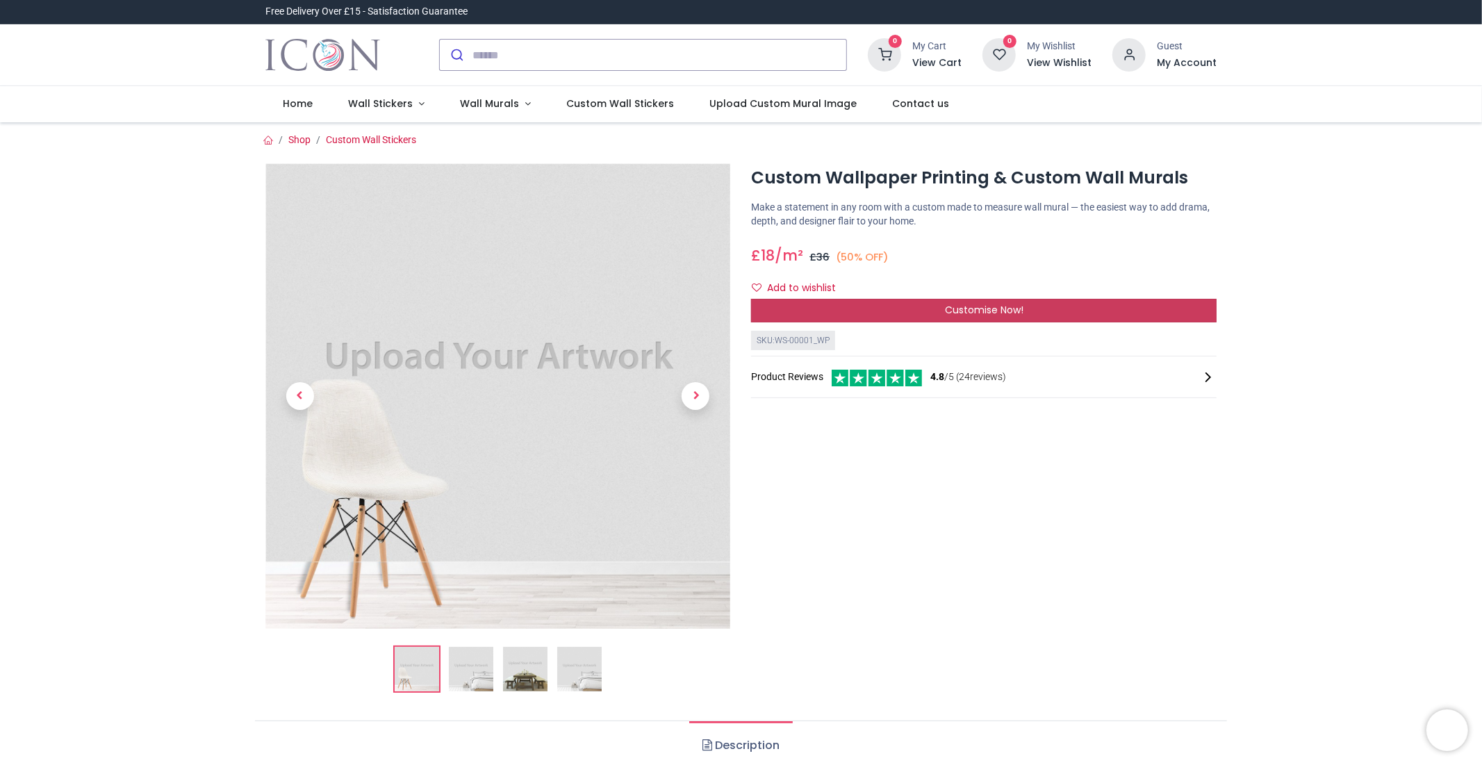
click at [1050, 311] on div "Customise Now!" at bounding box center [984, 311] width 466 height 24
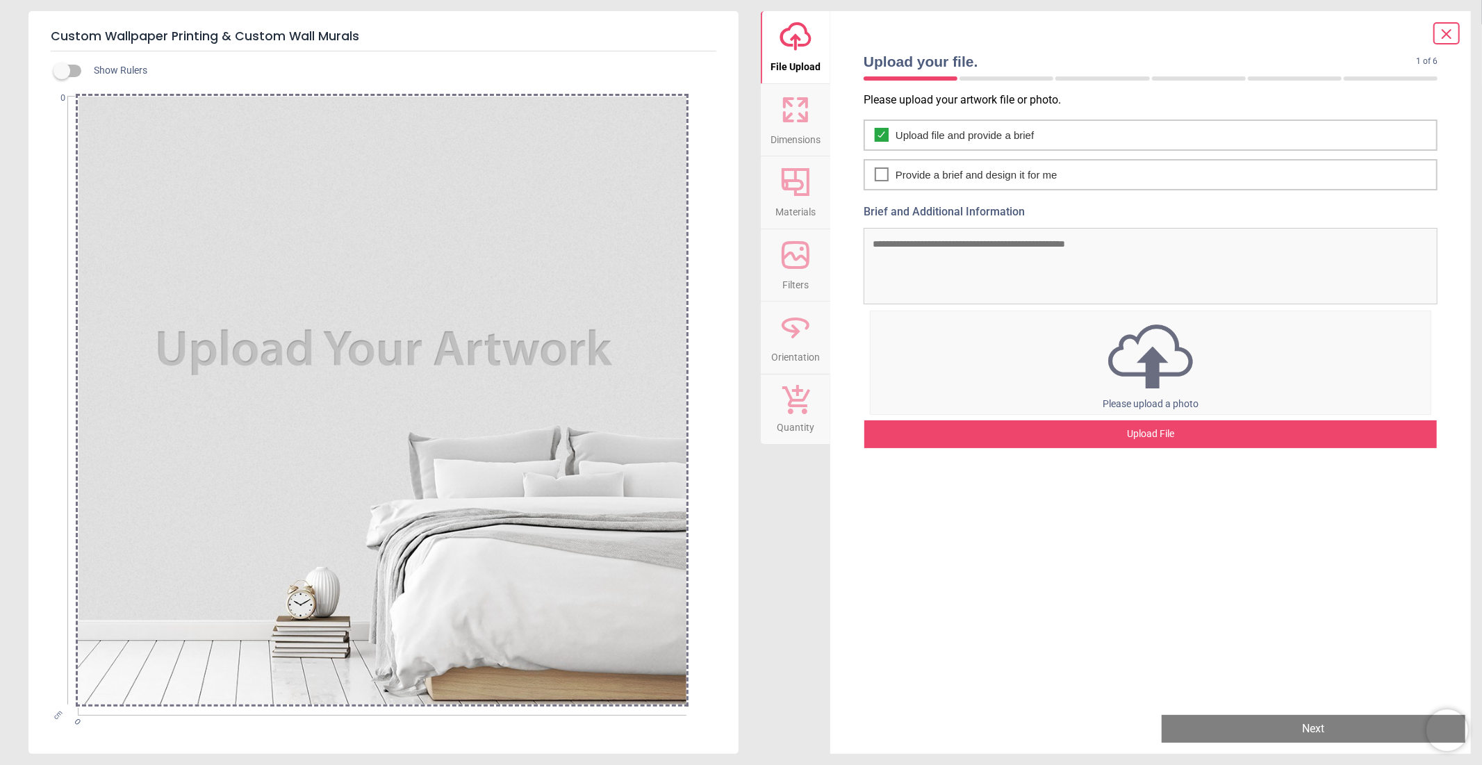
click at [425, 331] on div at bounding box center [382, 400] width 609 height 609
click at [432, 330] on div at bounding box center [382, 400] width 609 height 609
click at [1141, 429] on div "Upload File" at bounding box center [1150, 434] width 573 height 28
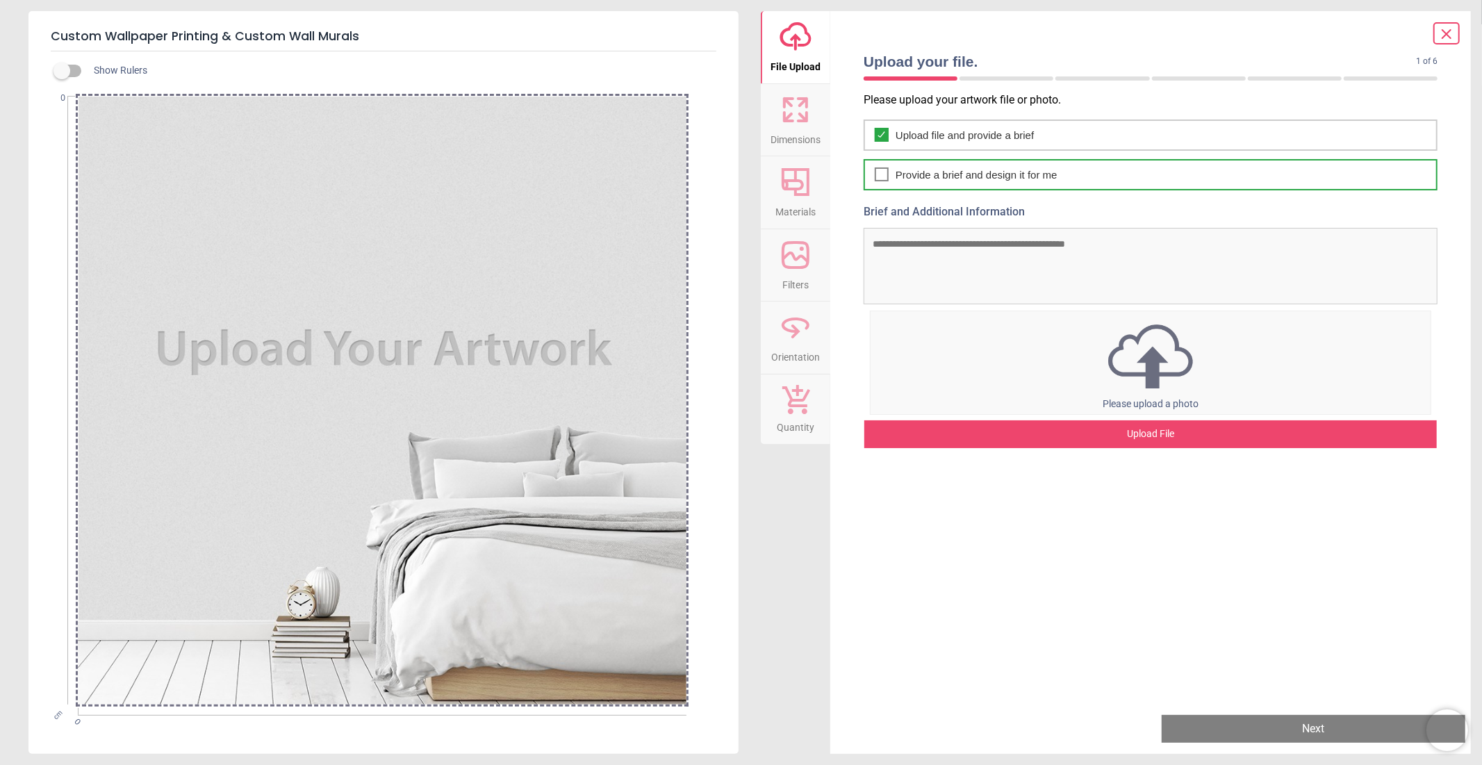
click at [880, 174] on icon at bounding box center [881, 174] width 6 height 5
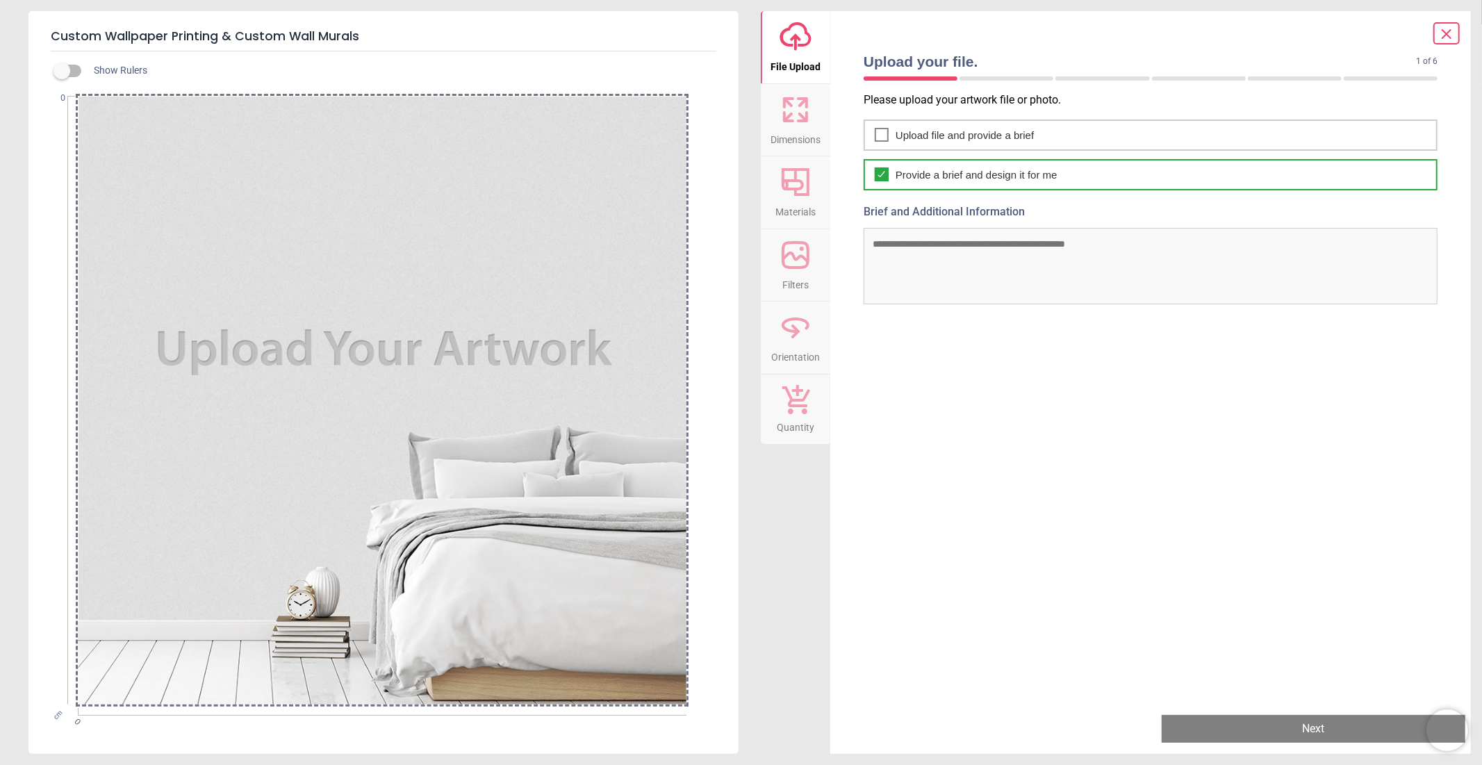
click at [880, 174] on icon at bounding box center [881, 174] width 6 height 5
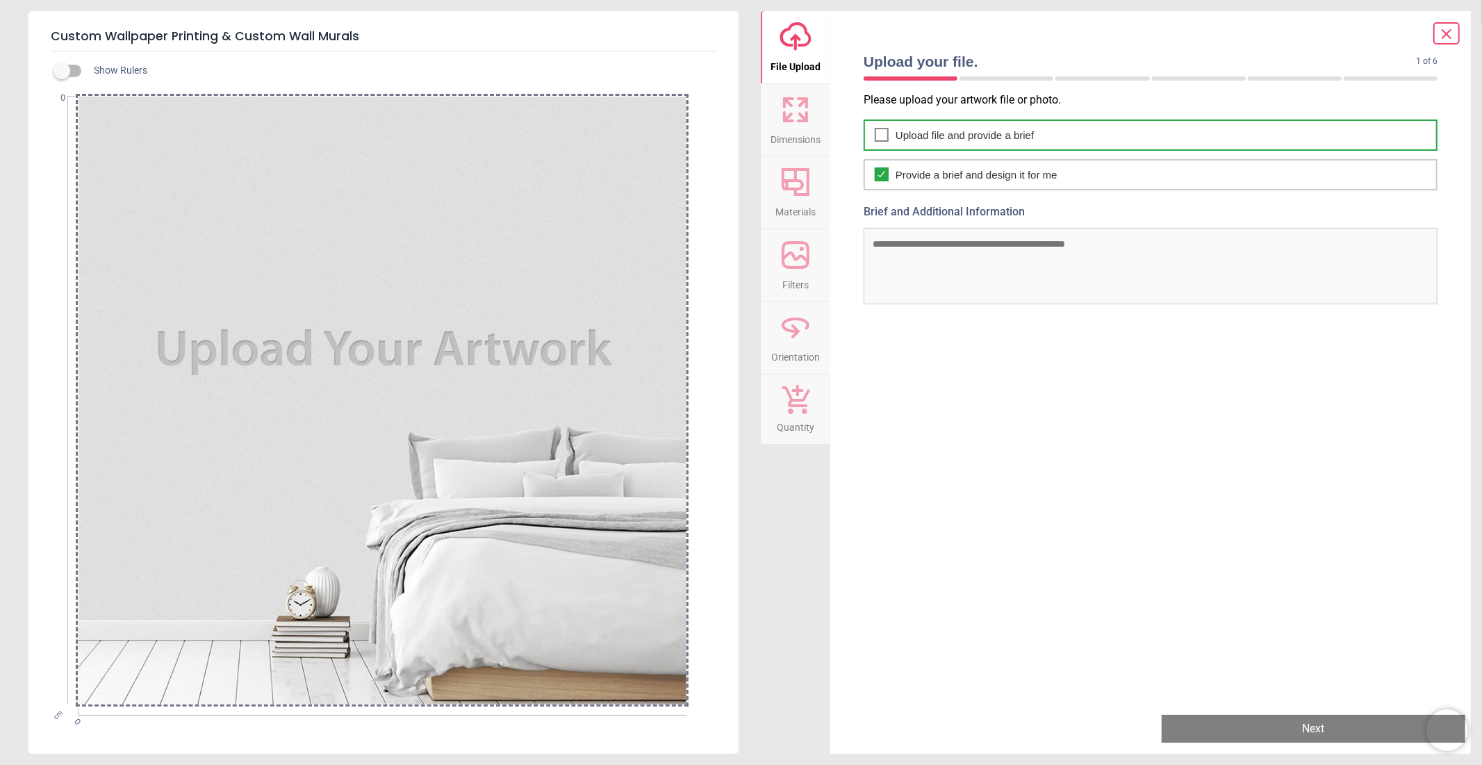
click at [876, 133] on icon at bounding box center [881, 134] width 11 height 17
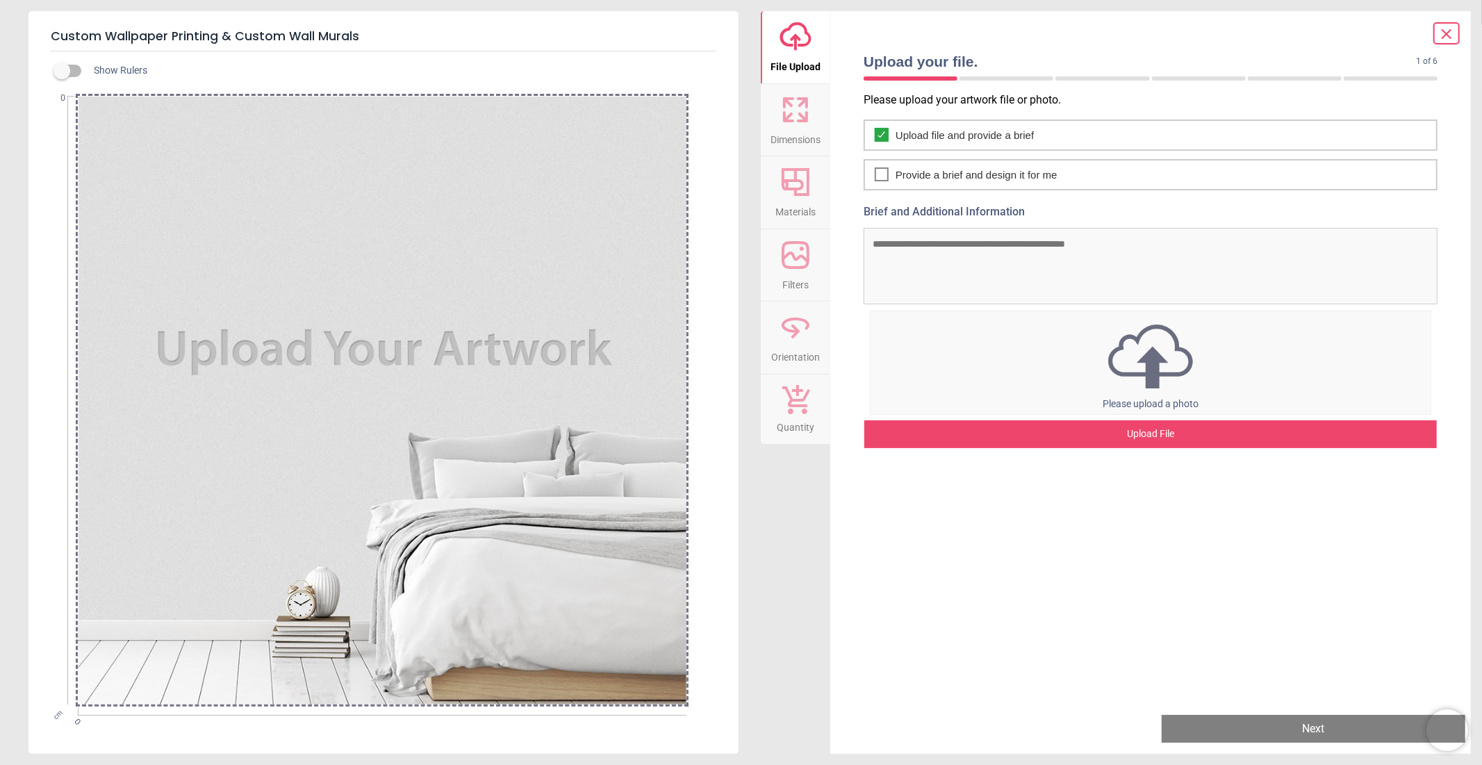
click at [1096, 368] on img at bounding box center [1151, 356] width 560 height 72
click at [1016, 420] on div "Upload File" at bounding box center [1150, 434] width 573 height 28
click at [1453, 30] on icon at bounding box center [1446, 34] width 17 height 17
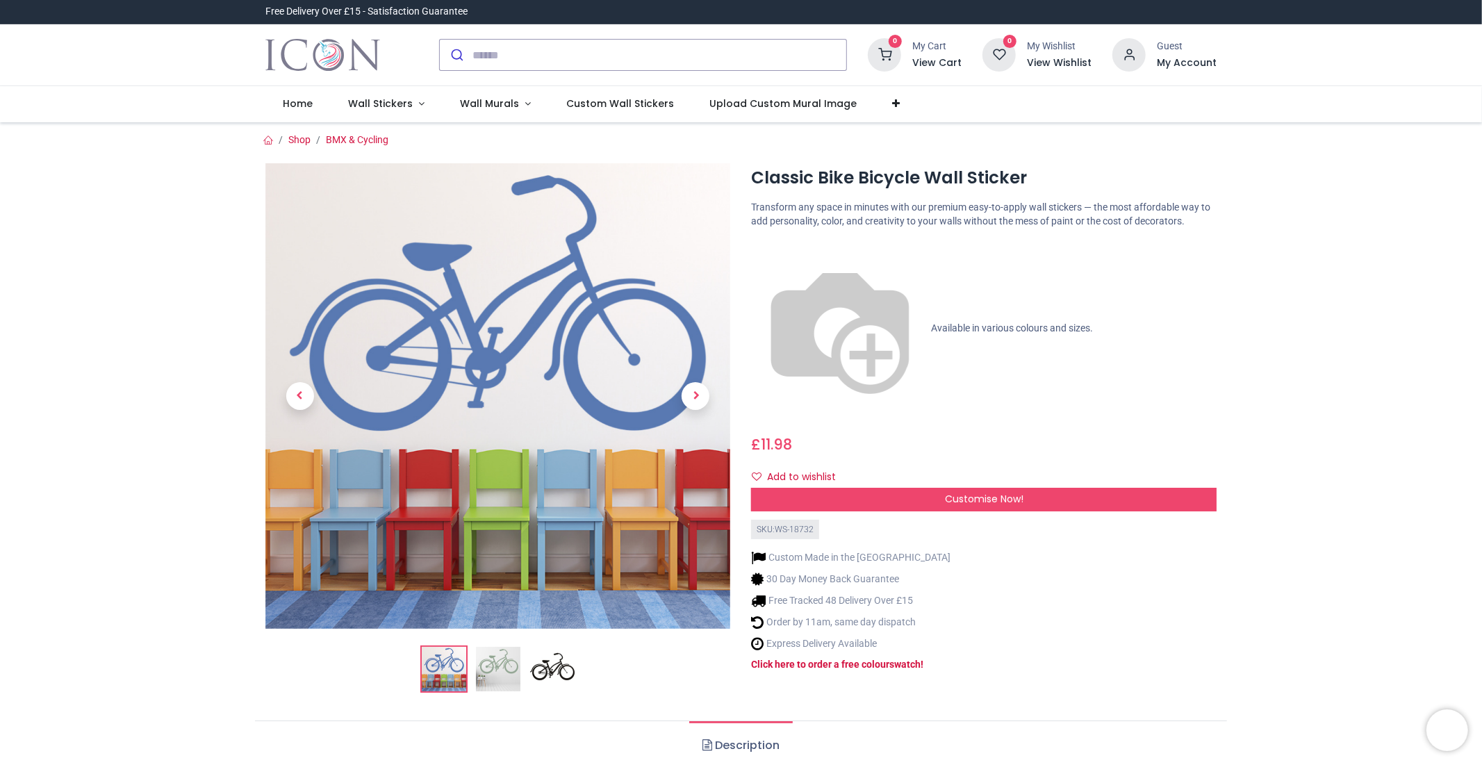
click at [551, 673] on img at bounding box center [552, 669] width 44 height 44
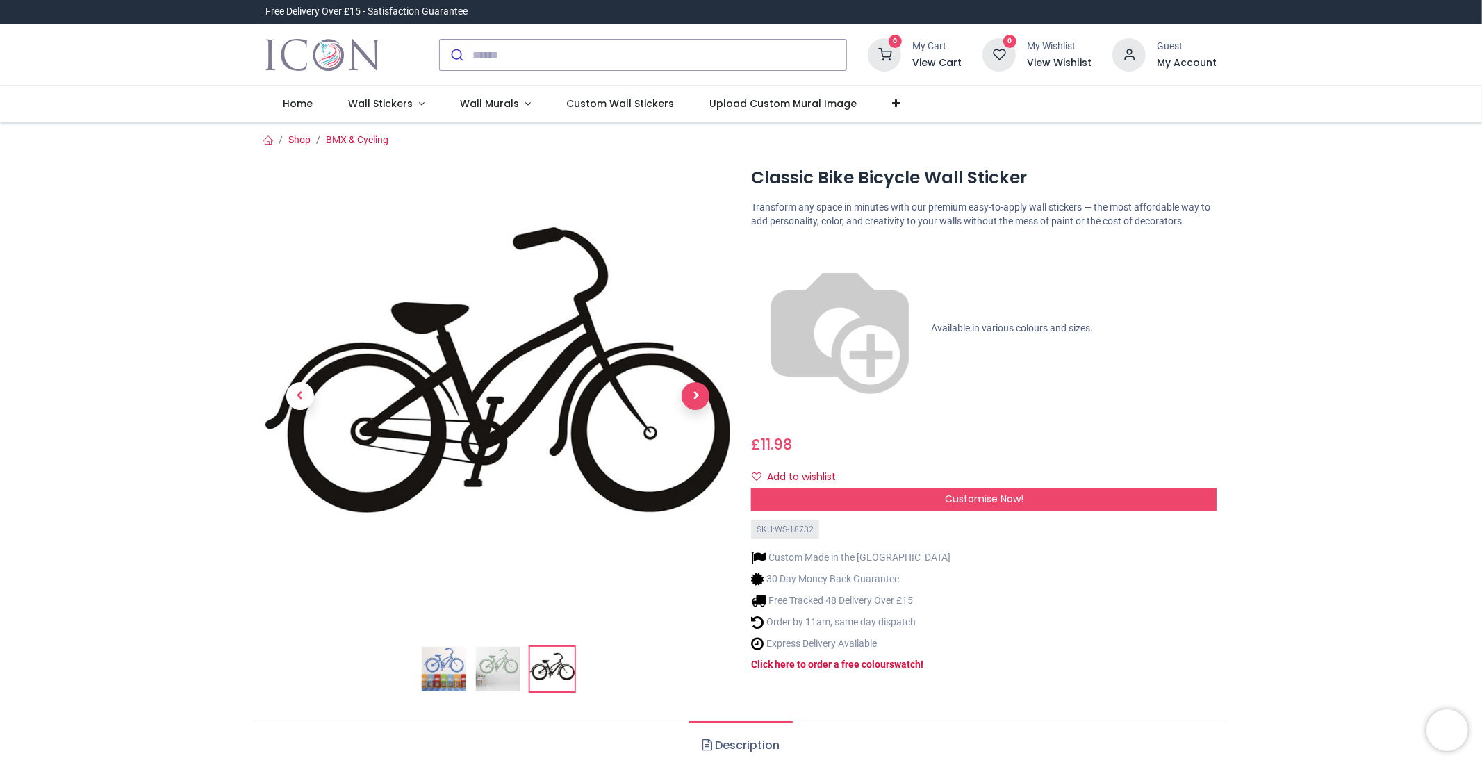
click at [698, 386] on span "Next" at bounding box center [696, 396] width 28 height 28
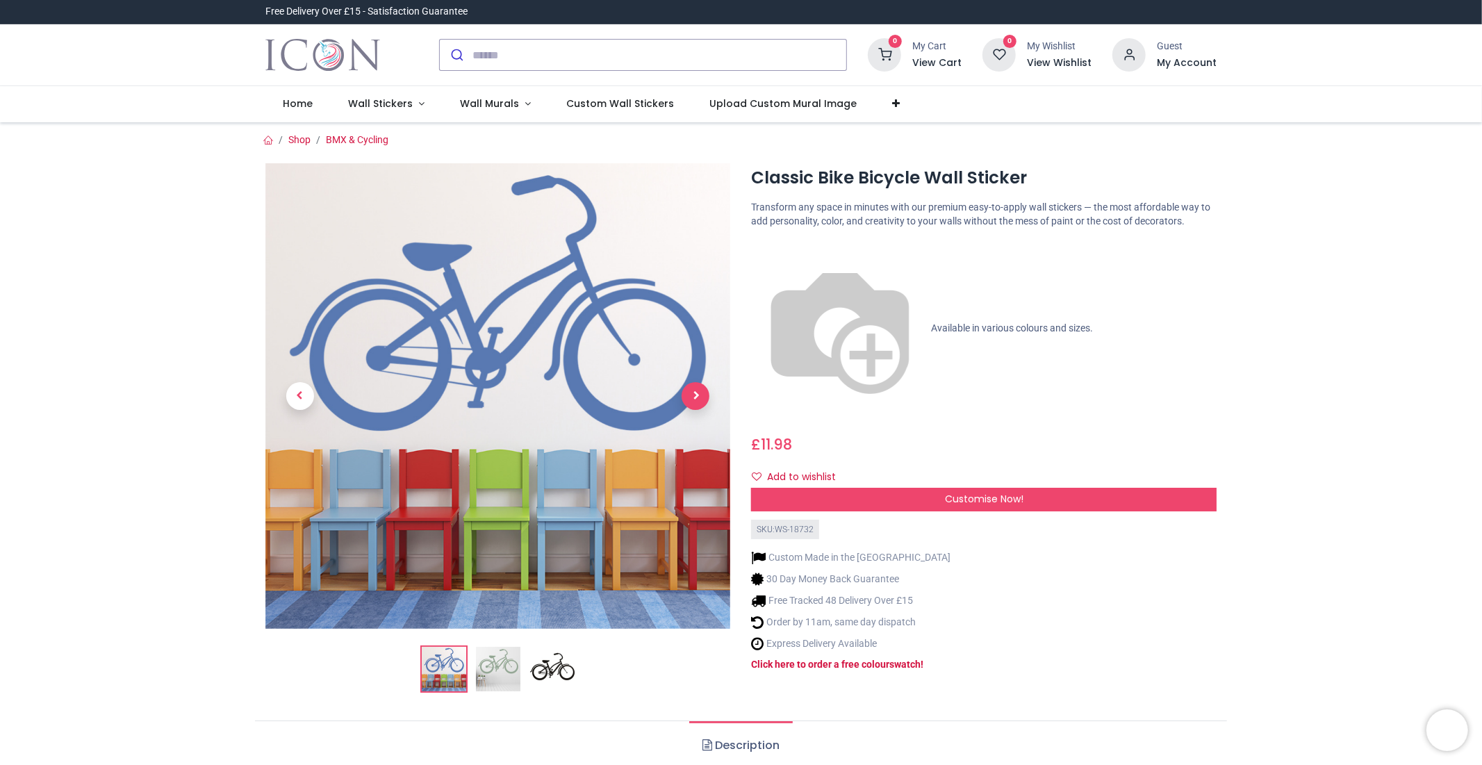
click at [698, 386] on span "Next" at bounding box center [696, 396] width 28 height 28
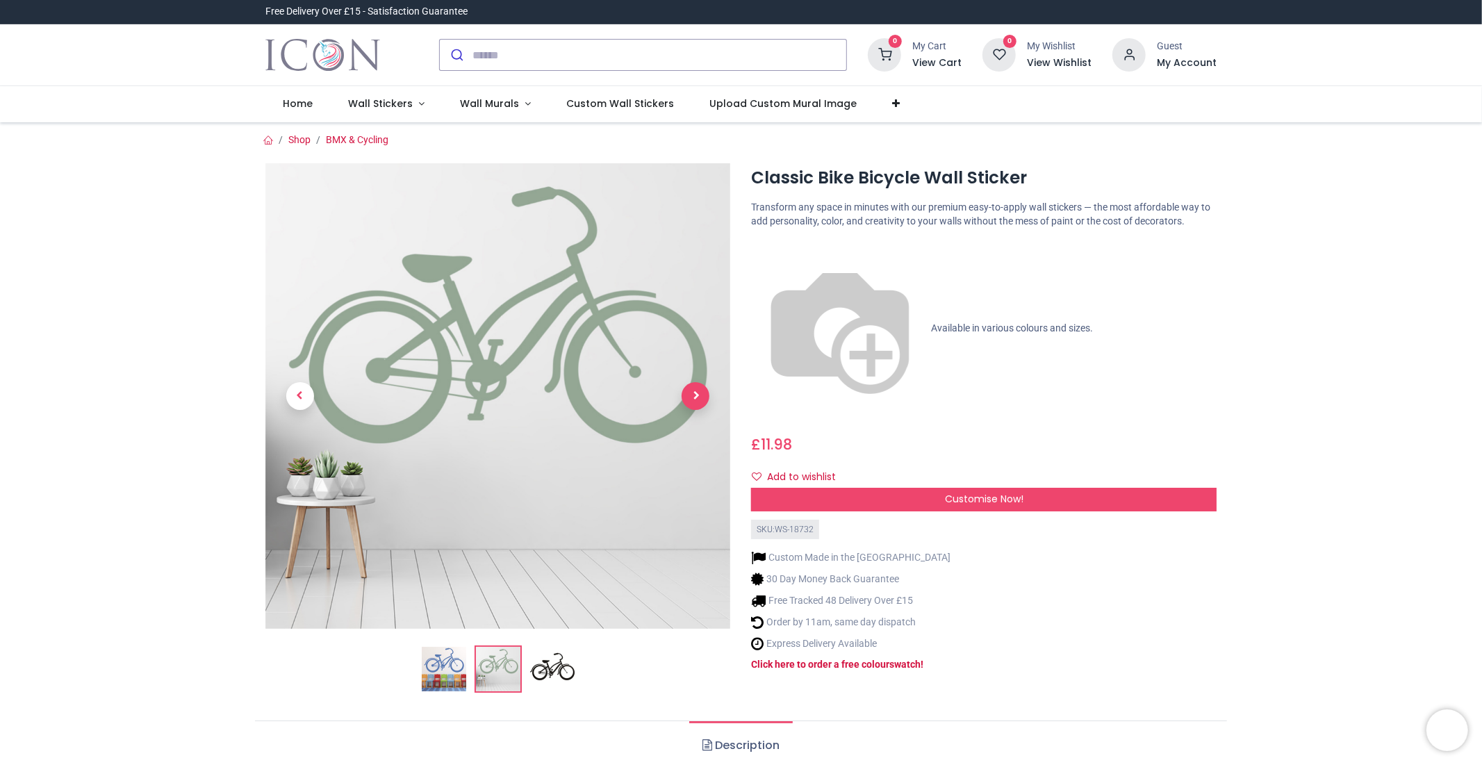
click at [698, 386] on span "Next" at bounding box center [696, 396] width 28 height 28
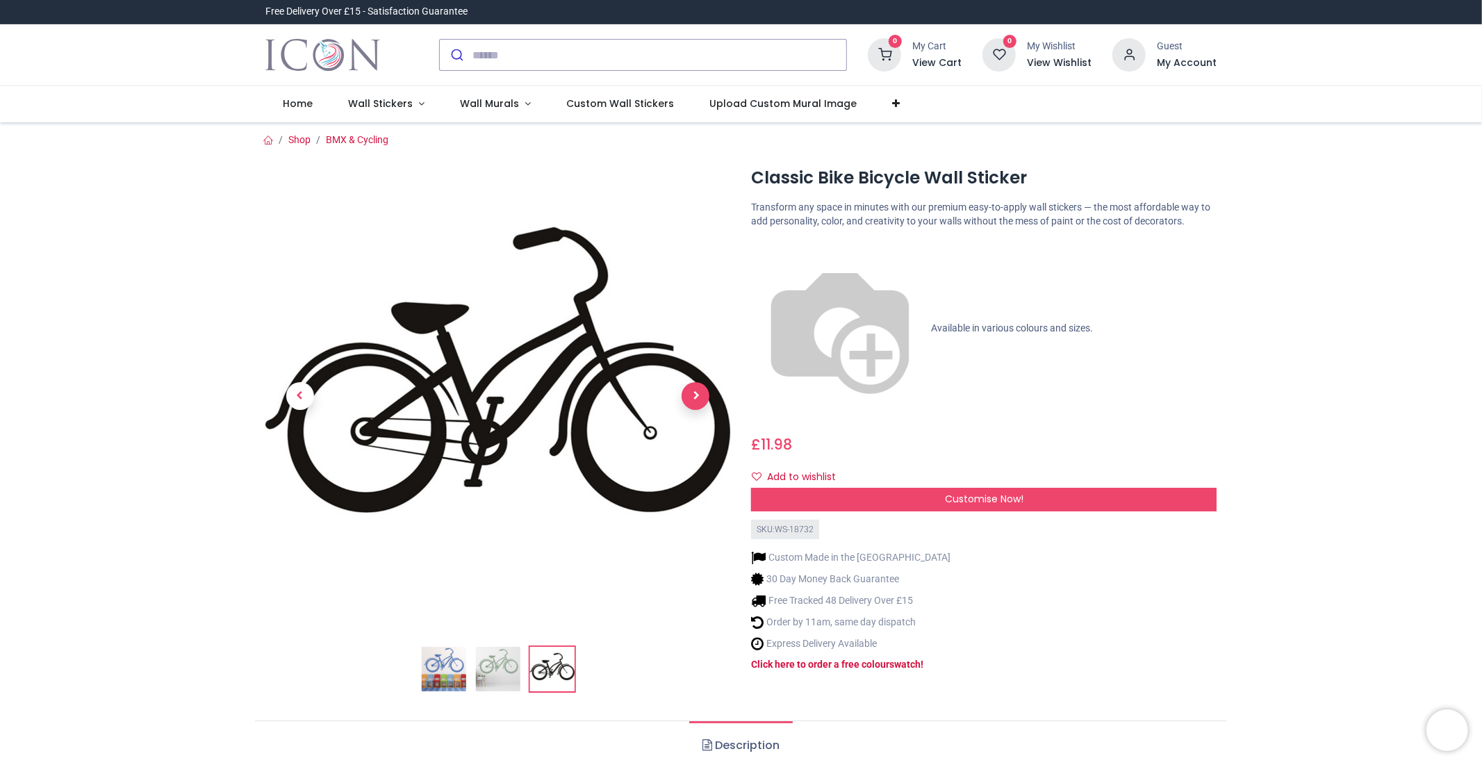
click at [698, 386] on span "Next" at bounding box center [696, 396] width 28 height 28
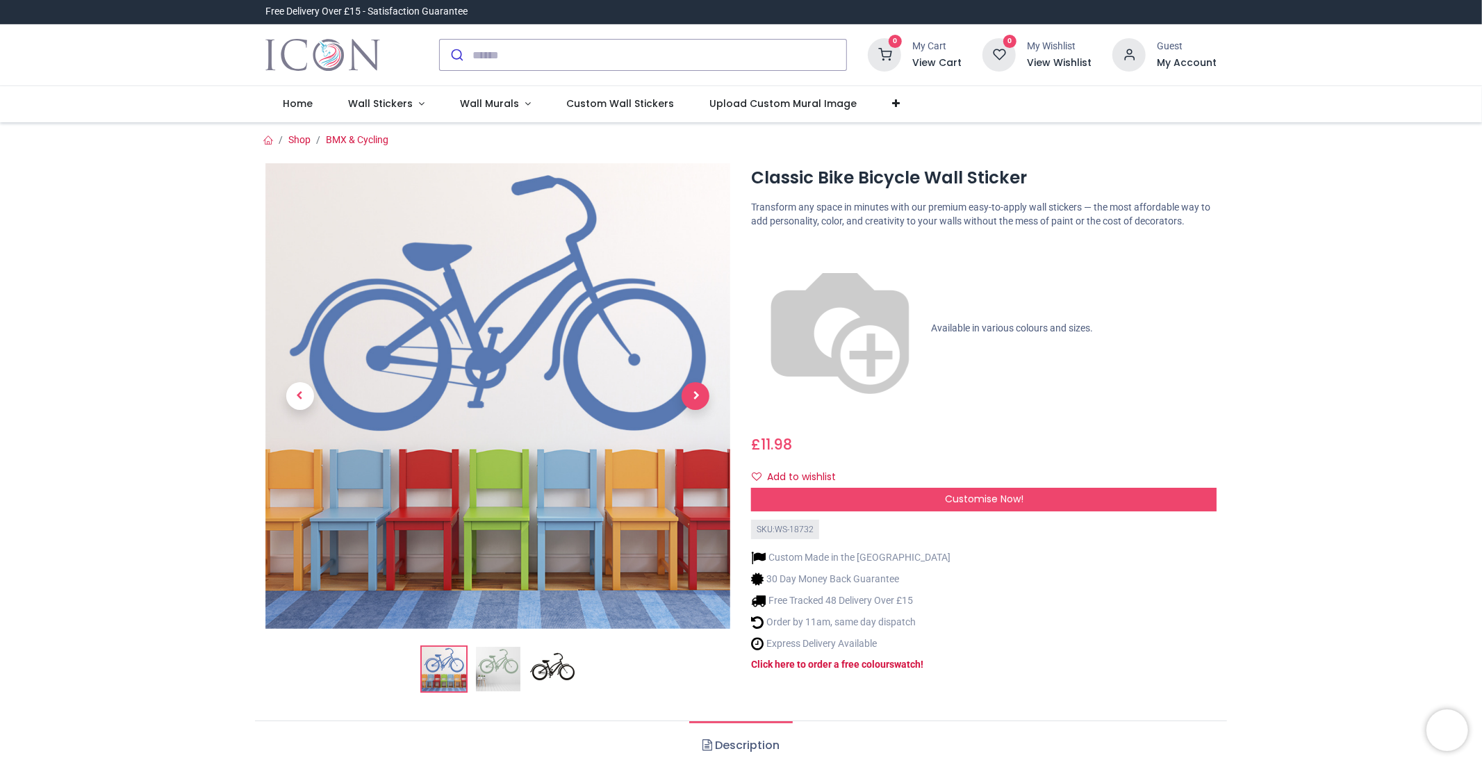
click at [698, 386] on span "Next" at bounding box center [696, 396] width 28 height 28
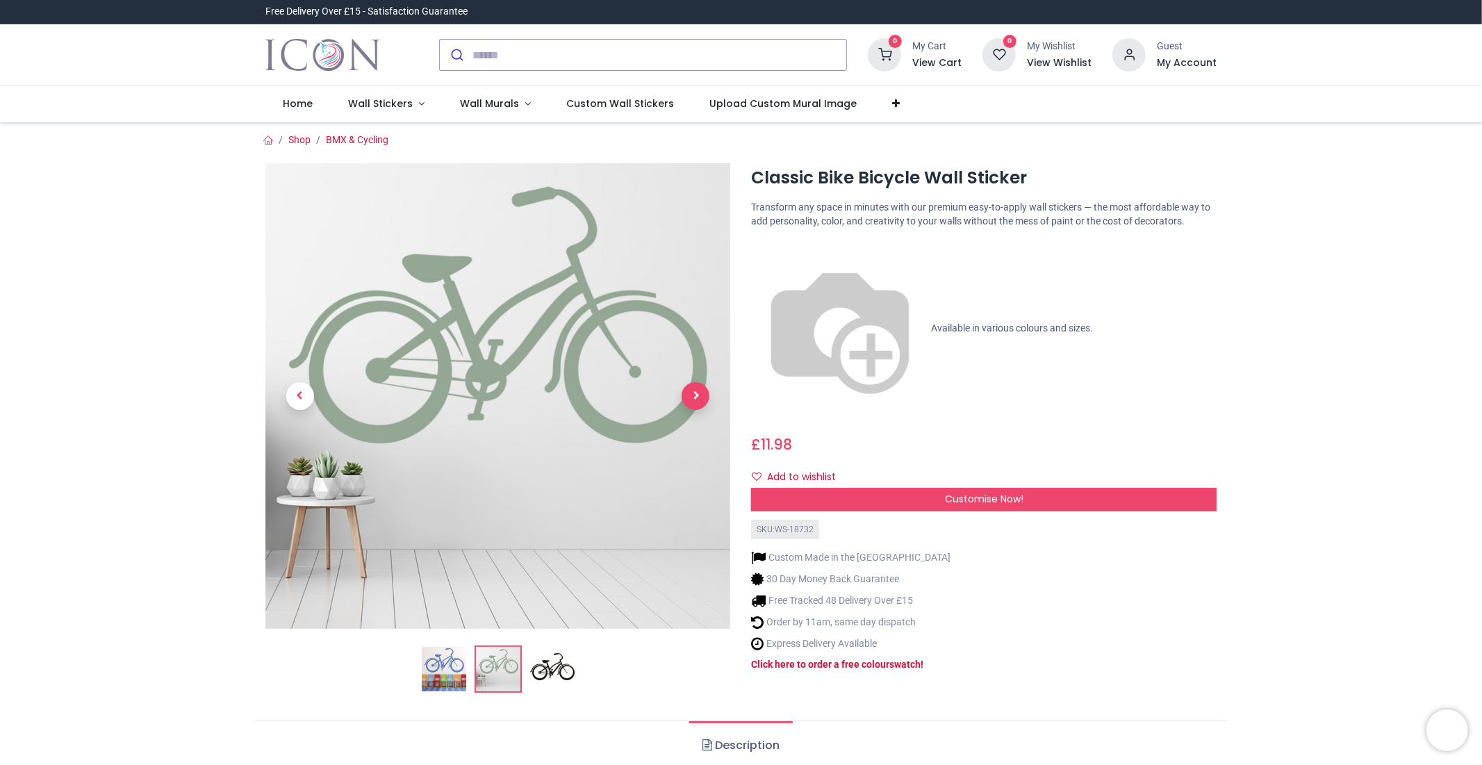
click at [698, 386] on span "Next" at bounding box center [696, 396] width 28 height 28
